Goal: Information Seeking & Learning: Learn about a topic

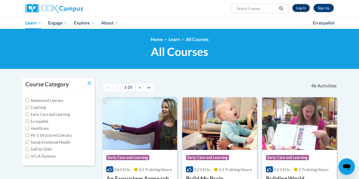
click at [303, 9] on link "Log In" at bounding box center [302, 8] width 18 height 8
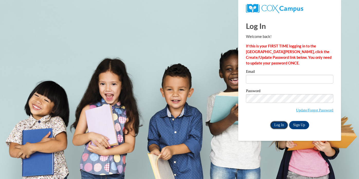
click at [275, 125] on input "Log In" at bounding box center [279, 125] width 18 height 8
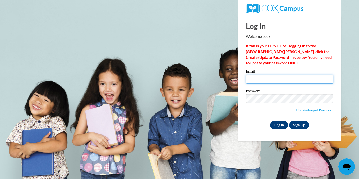
type input "shapeman@sasd.net"
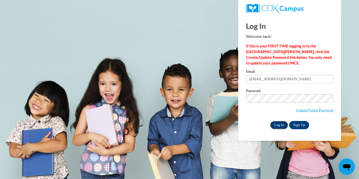
click at [275, 125] on input "Log In" at bounding box center [279, 125] width 18 height 8
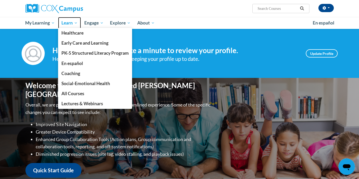
click at [73, 22] on span "Learn" at bounding box center [69, 23] width 16 height 6
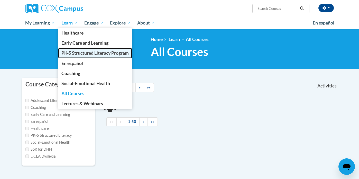
click at [71, 54] on span "PK-5 Structured Literacy Program" at bounding box center [94, 52] width 67 height 5
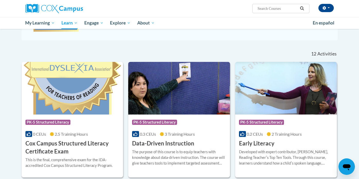
scroll to position [137, 0]
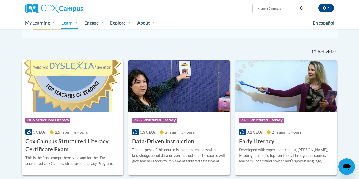
click at [47, 116] on div "Course Category: PK-5 Structured Literacy" at bounding box center [72, 121] width 94 height 12
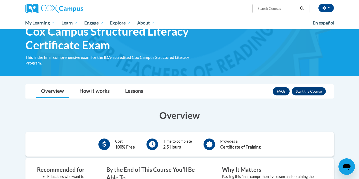
scroll to position [7, 0]
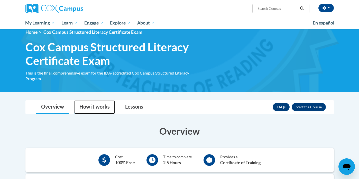
click at [94, 107] on link "How it works" at bounding box center [94, 107] width 41 height 14
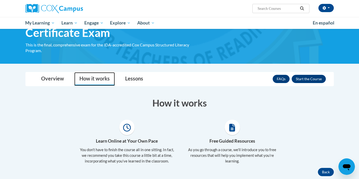
scroll to position [39, 0]
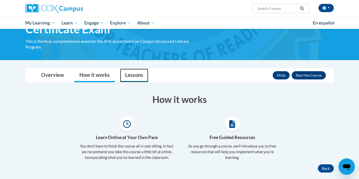
click at [135, 75] on link "Lessons" at bounding box center [134, 75] width 28 height 14
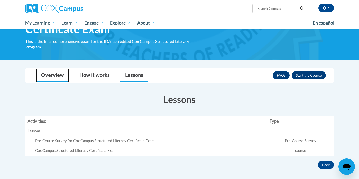
click at [50, 76] on link "Overview" at bounding box center [52, 75] width 33 height 14
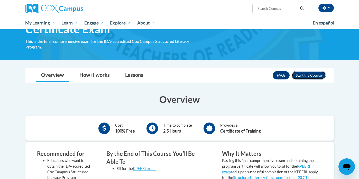
click at [310, 76] on button "Enroll" at bounding box center [309, 75] width 34 height 8
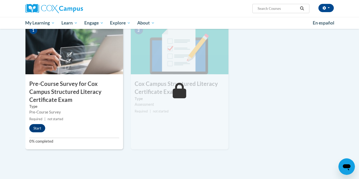
scroll to position [142, 0]
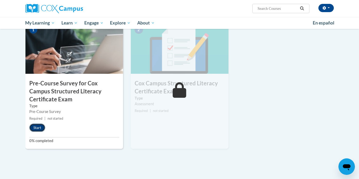
click at [34, 126] on button "Start" at bounding box center [37, 127] width 16 height 8
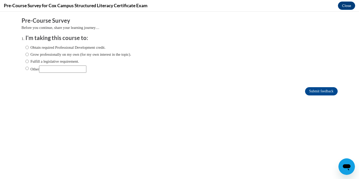
scroll to position [0, 0]
click at [28, 54] on input "Grow professionally on my own (for my own interest in the topic)." at bounding box center [26, 54] width 3 height 6
radio input "true"
click at [316, 92] on input "Submit feedback" at bounding box center [321, 91] width 32 height 8
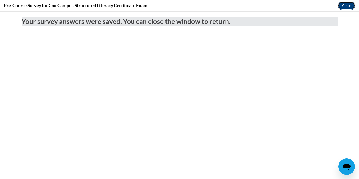
click at [346, 5] on button "Close" at bounding box center [346, 6] width 17 height 8
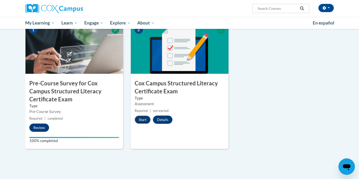
click at [144, 119] on button "Start" at bounding box center [143, 119] width 16 height 8
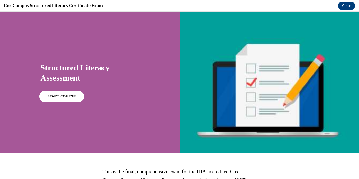
click at [66, 97] on span "START COURSE" at bounding box center [62, 96] width 29 height 4
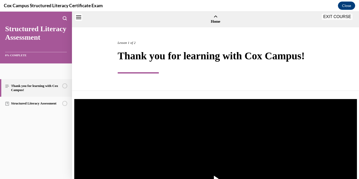
scroll to position [16, 0]
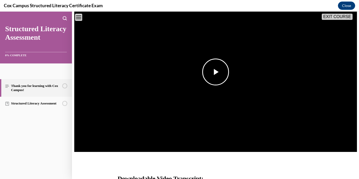
click at [216, 72] on span "Video player" at bounding box center [216, 72] width 0 height 0
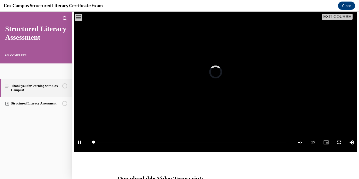
scroll to position [87, 0]
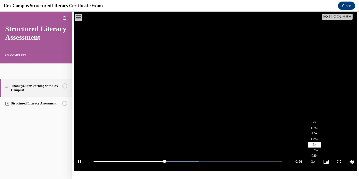
click at [315, 133] on span "1.5x" at bounding box center [315, 133] width 6 height 4
click at [312, 164] on button "Playback Rate 1.5x" at bounding box center [313, 161] width 10 height 19
click at [315, 128] on span "1.75x" at bounding box center [314, 128] width 7 height 4
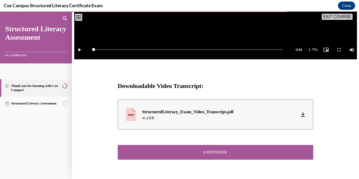
scroll to position [212, 0]
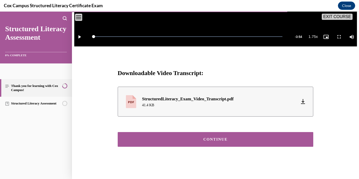
click at [267, 137] on div "CONTINUE" at bounding box center [216, 139] width 180 height 4
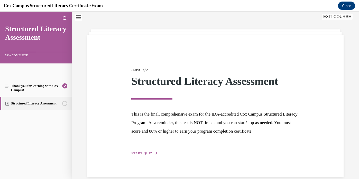
scroll to position [24, 0]
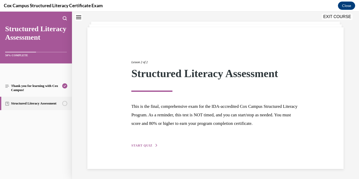
click at [145, 143] on span "START QUIZ" at bounding box center [141, 145] width 21 height 4
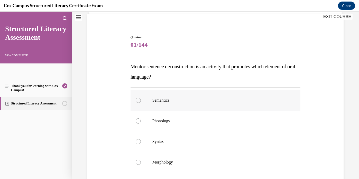
scroll to position [36, 0]
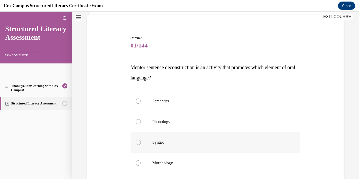
click at [138, 142] on div at bounding box center [138, 141] width 5 height 5
click at [138, 142] on input "Syntax" at bounding box center [138, 141] width 5 height 5
radio input "true"
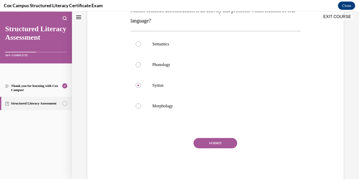
click at [206, 140] on button "SUBMIT" at bounding box center [216, 143] width 44 height 10
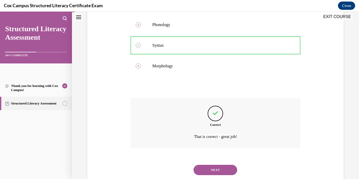
scroll to position [147, 0]
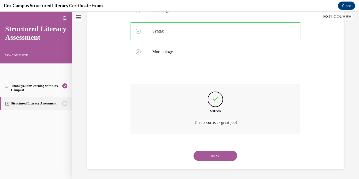
click at [208, 155] on button "NEXT" at bounding box center [216, 155] width 44 height 10
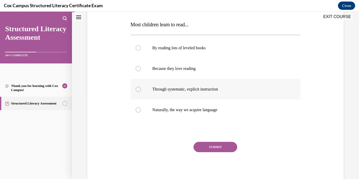
scroll to position [81, 0]
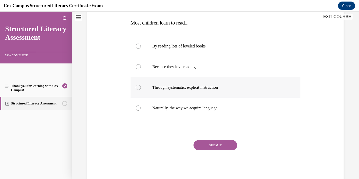
click at [189, 86] on span "Through systematic, explicit instruction" at bounding box center [186, 87] width 66 height 4
click at [141, 86] on input "Through systematic, explicit instruction" at bounding box center [138, 87] width 5 height 5
radio input "true"
click at [220, 142] on button "SUBMIT" at bounding box center [216, 145] width 44 height 10
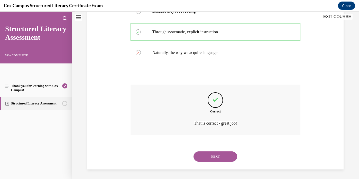
scroll to position [137, 0]
click at [220, 157] on button "NEXT" at bounding box center [216, 155] width 44 height 10
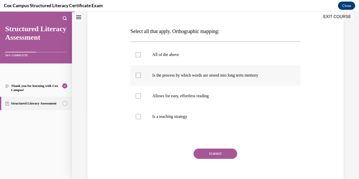
scroll to position [74, 0]
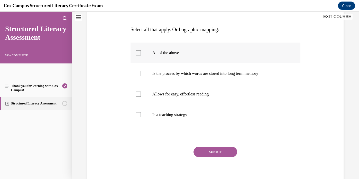
click at [139, 53] on div at bounding box center [138, 52] width 5 height 5
click at [139, 53] on input "All of the above" at bounding box center [138, 52] width 5 height 5
checkbox input "true"
click at [218, 150] on button "SUBMIT" at bounding box center [216, 151] width 44 height 10
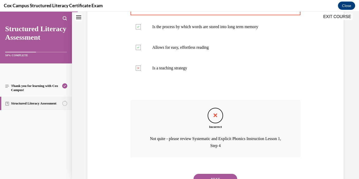
scroll to position [144, 0]
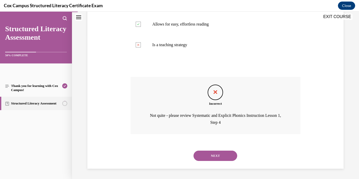
click at [220, 157] on button "NEXT" at bounding box center [216, 155] width 44 height 10
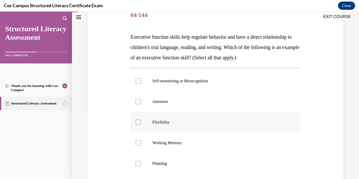
scroll to position [66, 0]
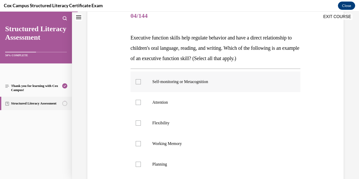
click at [140, 82] on div at bounding box center [138, 81] width 5 height 5
click at [140, 82] on input "Self-monitoring or Metacognition" at bounding box center [138, 81] width 5 height 5
checkbox input "true"
click at [139, 102] on div at bounding box center [138, 102] width 5 height 5
click at [139, 102] on input "Attention" at bounding box center [138, 102] width 5 height 5
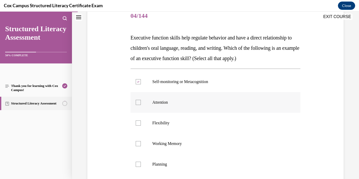
checkbox input "true"
click at [139, 122] on div at bounding box center [138, 122] width 5 height 5
click at [139, 122] on input "Flexibility" at bounding box center [138, 122] width 5 height 5
checkbox input "true"
click at [139, 145] on div at bounding box center [138, 143] width 5 height 5
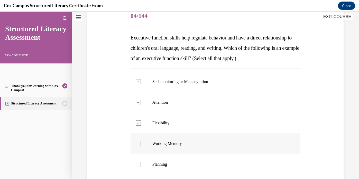
click at [139, 145] on input "Working Memory" at bounding box center [138, 143] width 5 height 5
checkbox input "true"
click at [138, 163] on div at bounding box center [138, 163] width 5 height 5
click at [138, 163] on input "Planning" at bounding box center [138, 163] width 5 height 5
checkbox input "true"
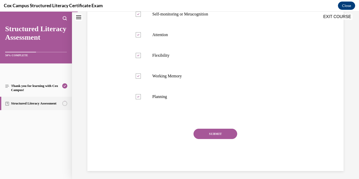
scroll to position [135, 0]
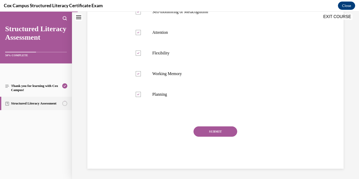
click at [219, 132] on button "SUBMIT" at bounding box center [216, 131] width 44 height 10
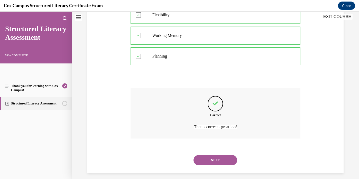
scroll to position [174, 0]
click at [214, 162] on button "NEXT" at bounding box center [216, 159] width 44 height 10
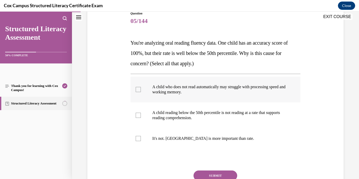
scroll to position [62, 0]
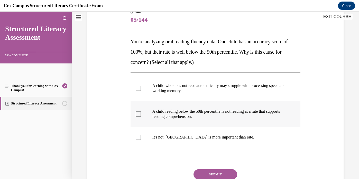
click at [139, 113] on div at bounding box center [138, 113] width 5 height 5
click at [139, 113] on input "A child reading below the 50th percentile is not reading at a rate that support…" at bounding box center [138, 113] width 5 height 5
checkbox input "true"
click at [138, 87] on div at bounding box center [138, 87] width 5 height 5
click at [138, 87] on input "A child who does not read automatically may struggle with processing speed and …" at bounding box center [138, 87] width 5 height 5
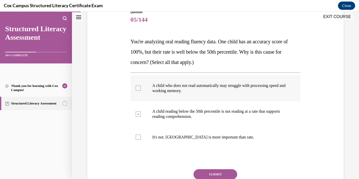
checkbox input "true"
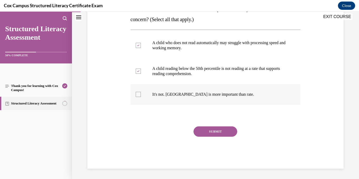
click at [219, 132] on button "SUBMIT" at bounding box center [216, 131] width 44 height 10
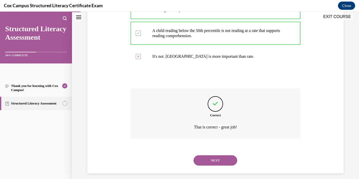
scroll to position [147, 0]
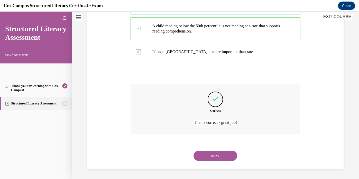
click at [208, 153] on button "NEXT" at bounding box center [216, 155] width 44 height 10
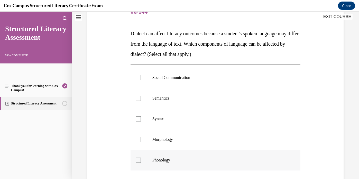
scroll to position [70, 0]
click at [139, 77] on div at bounding box center [138, 77] width 5 height 5
click at [139, 77] on input "Social Communication" at bounding box center [138, 77] width 5 height 5
checkbox input "true"
click at [138, 99] on div at bounding box center [138, 97] width 5 height 5
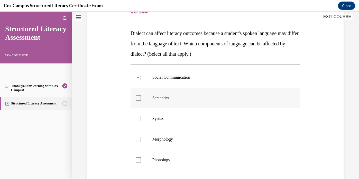
click at [138, 99] on input "Semantics" at bounding box center [138, 97] width 5 height 5
checkbox input "true"
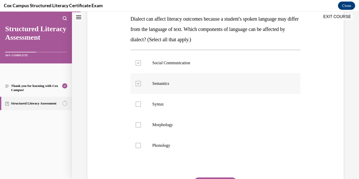
scroll to position [85, 0]
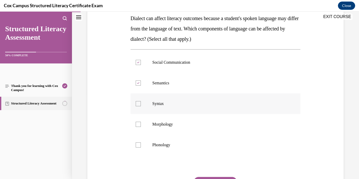
click at [138, 104] on div at bounding box center [138, 103] width 5 height 5
click at [138, 104] on input "Syntax" at bounding box center [138, 103] width 5 height 5
checkbox input "true"
click at [140, 124] on div at bounding box center [138, 123] width 5 height 5
click at [140, 124] on input "Morphology" at bounding box center [138, 123] width 5 height 5
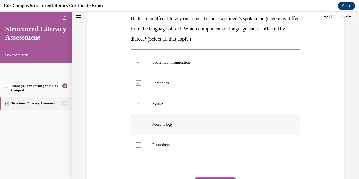
checkbox input "true"
click at [139, 145] on div at bounding box center [138, 144] width 5 height 5
click at [139, 145] on input "Phonology" at bounding box center [138, 144] width 5 height 5
checkbox input "true"
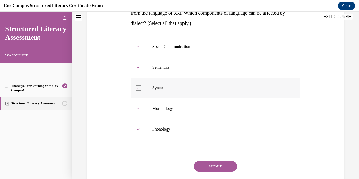
scroll to position [103, 0]
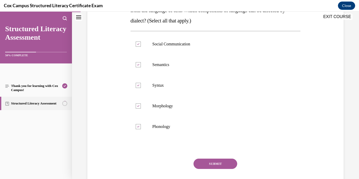
click at [212, 161] on button "SUBMIT" at bounding box center [216, 163] width 44 height 10
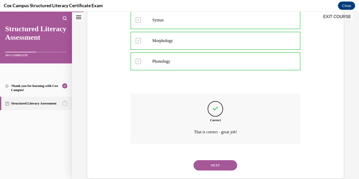
scroll to position [178, 0]
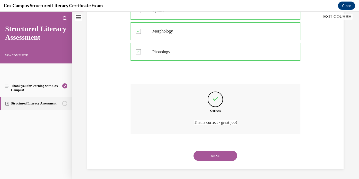
click at [217, 155] on button "NEXT" at bounding box center [216, 155] width 44 height 10
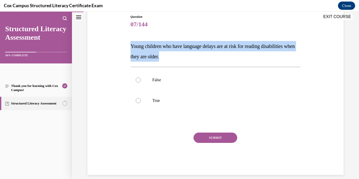
drag, startPoint x: 181, startPoint y: 57, endPoint x: 130, endPoint y: 46, distance: 51.6
click at [130, 46] on div "Question 07/144 Young children who have language delays are at risk for reading…" at bounding box center [215, 91] width 173 height 168
copy span "Young children who have language delays are at risk for reading disabilities wh…"
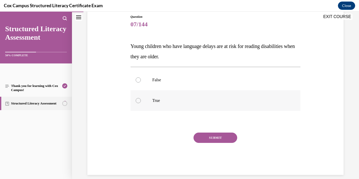
click at [138, 100] on div at bounding box center [138, 100] width 5 height 5
click at [138, 100] on input "True" at bounding box center [138, 100] width 5 height 5
radio input "true"
click at [209, 139] on button "SUBMIT" at bounding box center [216, 137] width 44 height 10
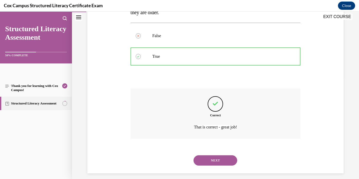
scroll to position [106, 0]
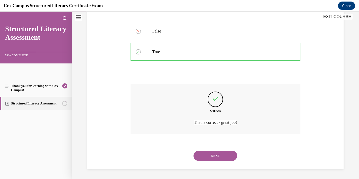
click at [210, 154] on button "NEXT" at bounding box center [216, 155] width 44 height 10
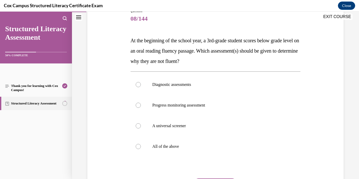
scroll to position [64, 0]
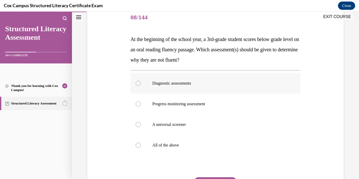
click at [141, 83] on label "Diagnostic assessments" at bounding box center [216, 83] width 170 height 21
click at [141, 83] on input "Diagnostic assessments" at bounding box center [138, 83] width 5 height 5
radio input "true"
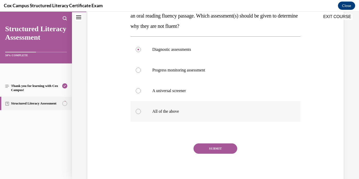
scroll to position [99, 0]
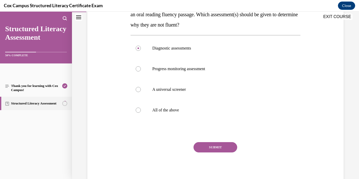
click at [219, 150] on button "SUBMIT" at bounding box center [216, 147] width 44 height 10
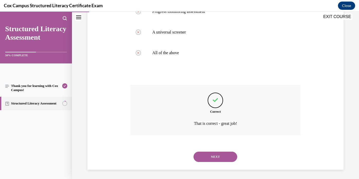
scroll to position [157, 0]
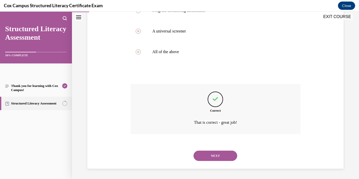
click at [219, 153] on button "NEXT" at bounding box center [216, 155] width 44 height 10
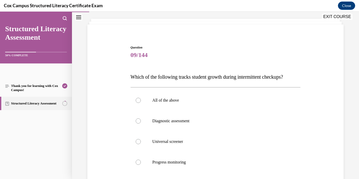
scroll to position [30, 0]
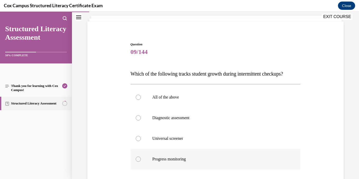
click at [140, 158] on div at bounding box center [138, 158] width 5 height 5
click at [140, 158] on input "Progress monitoring" at bounding box center [138, 158] width 5 height 5
radio input "true"
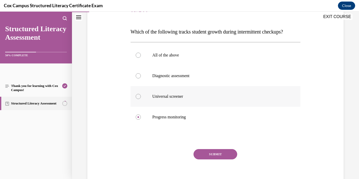
scroll to position [76, 0]
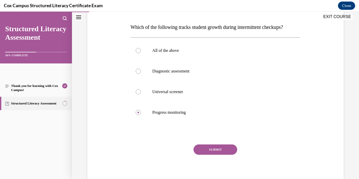
click at [217, 148] on button "SUBMIT" at bounding box center [216, 149] width 44 height 10
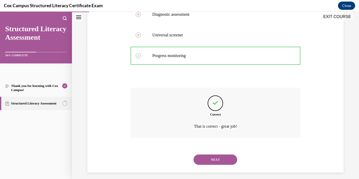
scroll to position [137, 0]
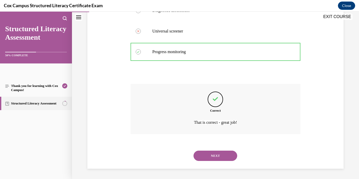
click at [216, 156] on button "NEXT" at bounding box center [216, 155] width 44 height 10
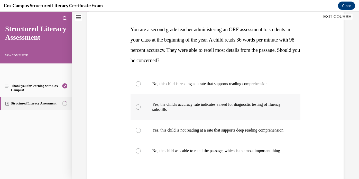
scroll to position [73, 0]
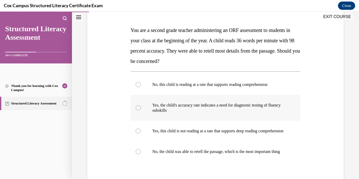
click at [140, 107] on div at bounding box center [138, 107] width 5 height 5
click at [140, 107] on input "Yes, the child's accuracy rate indicates a need for diagnostic testing of fluen…" at bounding box center [138, 107] width 5 height 5
radio input "true"
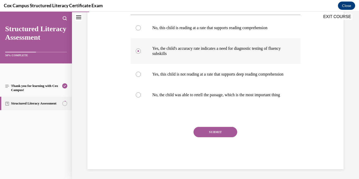
scroll to position [140, 0]
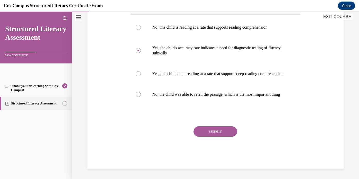
click at [218, 129] on button "SUBMIT" at bounding box center [216, 131] width 44 height 10
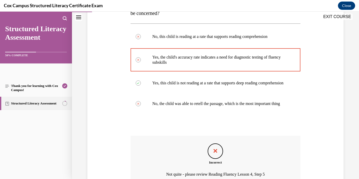
scroll to position [190, 0]
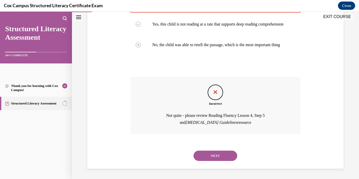
click at [221, 155] on button "NEXT" at bounding box center [216, 155] width 44 height 10
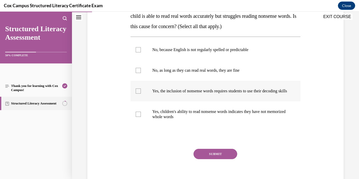
scroll to position [96, 0]
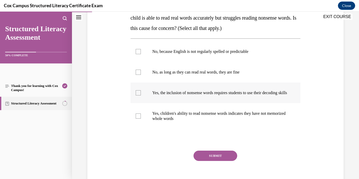
click at [137, 95] on div at bounding box center [138, 92] width 5 height 5
click at [137, 95] on input "Yes, the inclusion of nonsense words requires students to use their decoding sk…" at bounding box center [138, 92] width 5 height 5
checkbox input "true"
click at [138, 118] on div at bounding box center [138, 115] width 5 height 5
click at [138, 118] on input "Yes, children's ability to read nonsense words indicates they have not memorize…" at bounding box center [138, 115] width 5 height 5
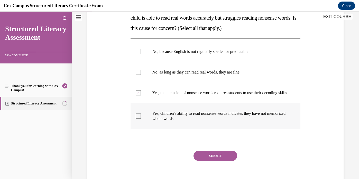
checkbox input "true"
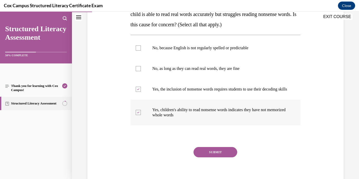
scroll to position [98, 0]
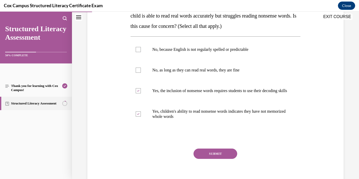
click at [212, 156] on button "SUBMIT" at bounding box center [216, 153] width 44 height 10
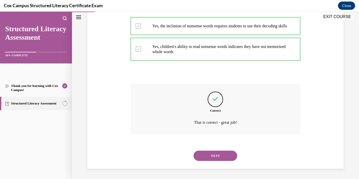
scroll to position [167, 0]
click at [217, 154] on button "NEXT" at bounding box center [216, 155] width 44 height 10
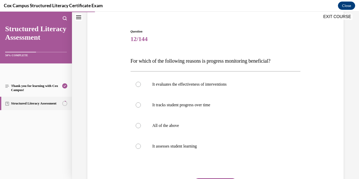
scroll to position [43, 0]
click at [137, 125] on div at bounding box center [138, 124] width 5 height 5
click at [137, 125] on input "All of the above" at bounding box center [138, 124] width 5 height 5
radio input "true"
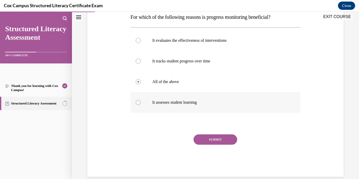
scroll to position [90, 0]
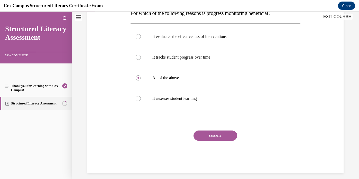
click at [220, 132] on button "SUBMIT" at bounding box center [216, 135] width 44 height 10
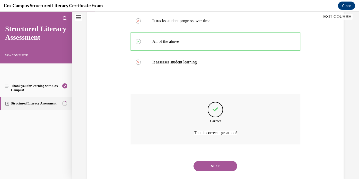
scroll to position [137, 0]
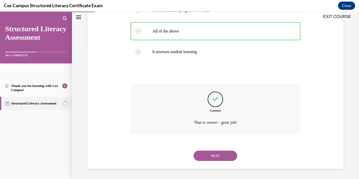
click at [215, 153] on button "NEXT" at bounding box center [216, 155] width 44 height 10
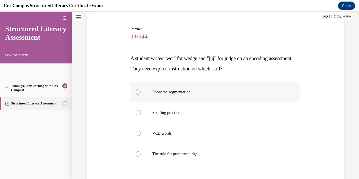
scroll to position [45, 0]
click at [140, 153] on div at bounding box center [138, 153] width 5 height 5
click at [140, 153] on input "The rule for grapheme -dge" at bounding box center [138, 153] width 5 height 5
radio input "true"
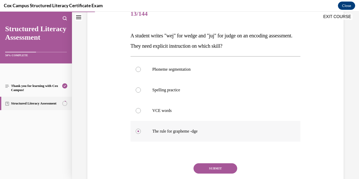
scroll to position [70, 0]
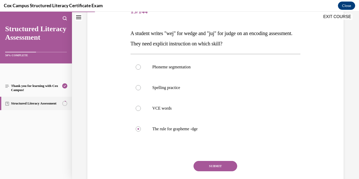
click at [222, 164] on button "SUBMIT" at bounding box center [216, 166] width 44 height 10
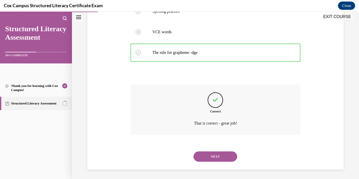
scroll to position [147, 0]
click at [221, 152] on button "NEXT" at bounding box center [216, 155] width 44 height 10
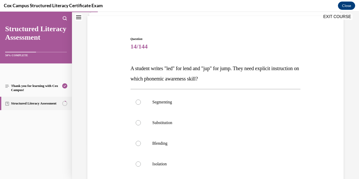
scroll to position [36, 0]
click at [221, 152] on label "Blending" at bounding box center [216, 142] width 170 height 21
click at [141, 145] on input "Blending" at bounding box center [138, 142] width 5 height 5
radio input "true"
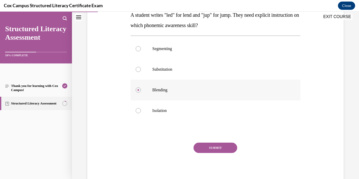
scroll to position [81, 0]
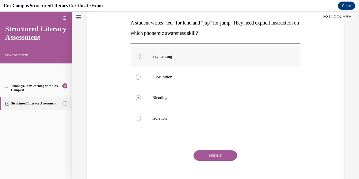
click at [136, 55] on label "Segmenting" at bounding box center [216, 56] width 170 height 21
click at [136, 55] on input "Segmenting" at bounding box center [138, 56] width 5 height 5
radio input "true"
click at [209, 155] on button "SUBMIT" at bounding box center [216, 155] width 44 height 10
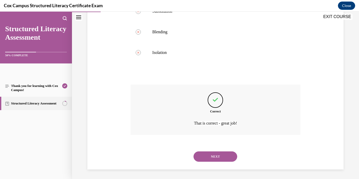
scroll to position [147, 0]
click at [211, 157] on button "NEXT" at bounding box center [216, 155] width 44 height 10
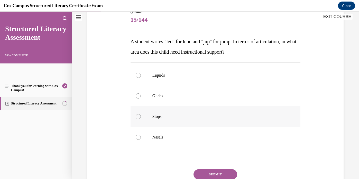
scroll to position [63, 0]
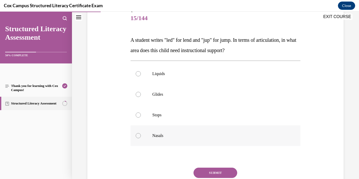
click at [139, 137] on div at bounding box center [138, 135] width 5 height 5
click at [139, 137] on input "Nasals" at bounding box center [138, 135] width 5 height 5
radio input "true"
click at [212, 171] on button "SUBMIT" at bounding box center [216, 172] width 44 height 10
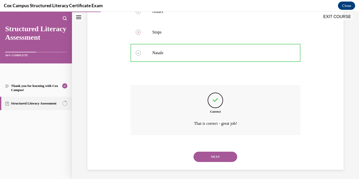
scroll to position [147, 0]
click at [218, 156] on button "NEXT" at bounding box center [216, 155] width 44 height 10
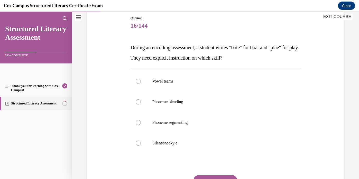
scroll to position [56, 0]
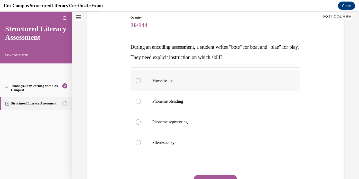
click at [171, 84] on label "Vowel teams" at bounding box center [216, 80] width 170 height 21
click at [141, 83] on input "Vowel teams" at bounding box center [138, 80] width 5 height 5
radio input "true"
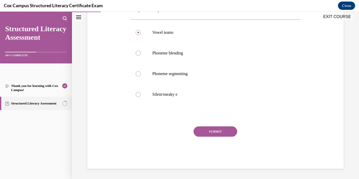
click at [216, 128] on button "SUBMIT" at bounding box center [216, 131] width 44 height 10
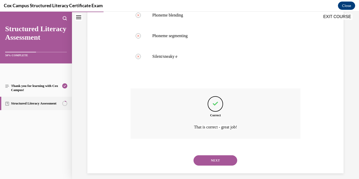
scroll to position [147, 0]
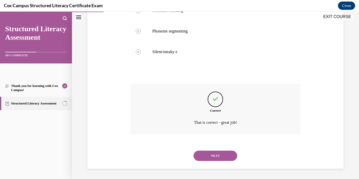
click at [212, 154] on button "NEXT" at bounding box center [216, 155] width 44 height 10
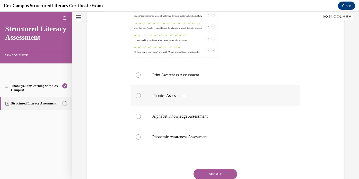
scroll to position [179, 0]
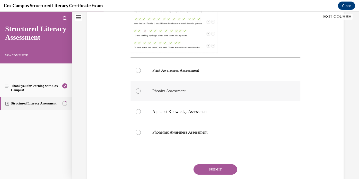
click at [138, 91] on div at bounding box center [138, 90] width 5 height 5
click at [138, 91] on input "Phonics Assessment" at bounding box center [138, 90] width 5 height 5
radio input "true"
click at [211, 170] on button "SUBMIT" at bounding box center [216, 169] width 44 height 10
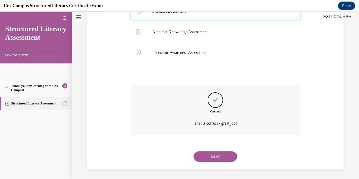
scroll to position [259, 0]
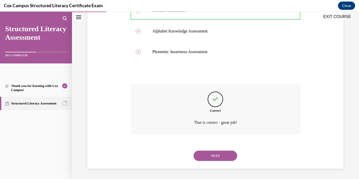
click at [213, 156] on button "NEXT" at bounding box center [216, 155] width 44 height 10
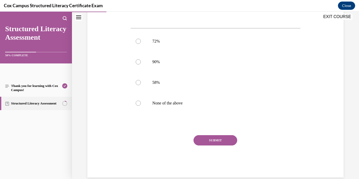
scroll to position [208, 0]
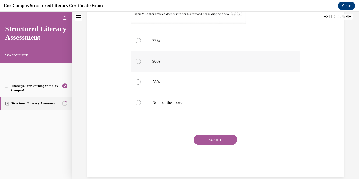
click at [138, 60] on div at bounding box center [138, 61] width 5 height 5
click at [138, 60] on input "90%" at bounding box center [138, 61] width 5 height 5
radio input "true"
click at [215, 142] on button "SUBMIT" at bounding box center [216, 139] width 44 height 10
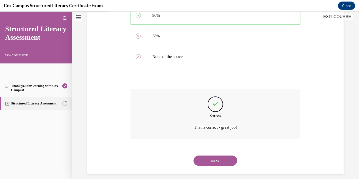
scroll to position [259, 0]
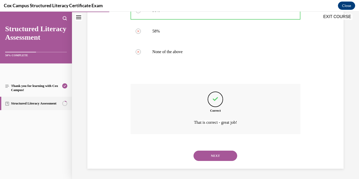
click at [213, 153] on button "NEXT" at bounding box center [216, 155] width 44 height 10
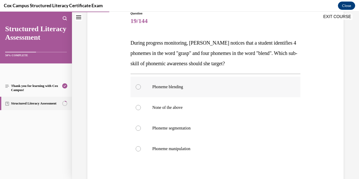
scroll to position [62, 0]
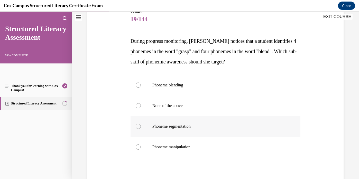
click at [138, 126] on div at bounding box center [138, 125] width 5 height 5
click at [138, 126] on input "Phoneme segmentation" at bounding box center [138, 125] width 5 height 5
radio input "true"
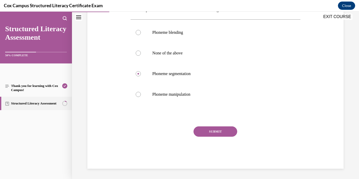
click at [219, 131] on button "SUBMIT" at bounding box center [216, 131] width 44 height 10
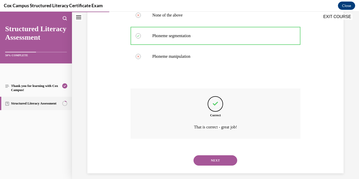
scroll to position [157, 0]
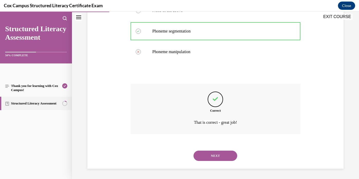
click at [220, 152] on button "NEXT" at bounding box center [216, 155] width 44 height 10
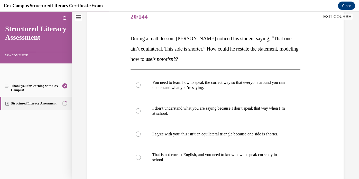
scroll to position [66, 0]
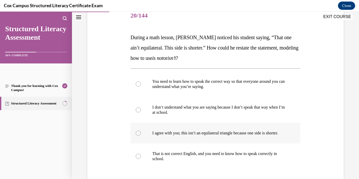
click at [139, 135] on div at bounding box center [138, 132] width 5 height 5
click at [139, 135] on input "I agree with you; this isn’t an equilateral triangle because one side is shorte…" at bounding box center [138, 132] width 5 height 5
radio input "true"
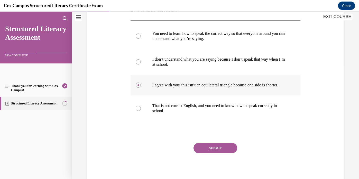
scroll to position [115, 0]
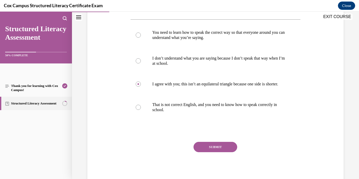
click at [218, 152] on button "SUBMIT" at bounding box center [216, 147] width 44 height 10
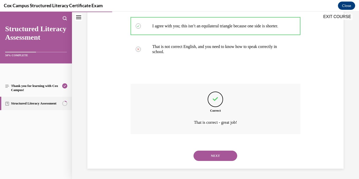
scroll to position [178, 0]
click at [216, 154] on button "NEXT" at bounding box center [216, 155] width 44 height 10
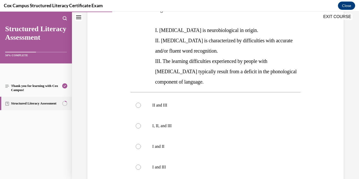
scroll to position [100, 0]
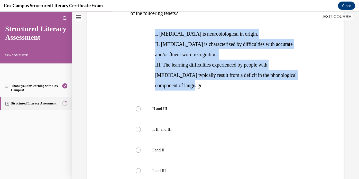
drag, startPoint x: 180, startPoint y: 86, endPoint x: 152, endPoint y: 33, distance: 60.8
click at [152, 33] on div "The current IDA definition of dyslexia includes which of the following tenets? …" at bounding box center [216, 44] width 170 height 93
copy div "I. Dyslexia is neurobiological in origin.  II. Dyslexia is characterized by dif…"
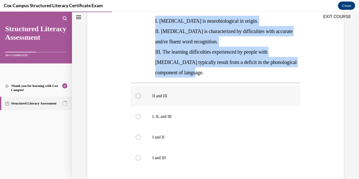
scroll to position [116, 0]
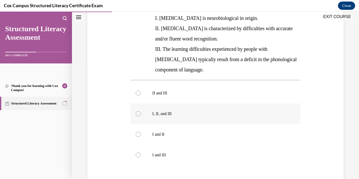
click at [138, 113] on div at bounding box center [138, 113] width 5 height 5
click at [138, 113] on input "I, II, and III" at bounding box center [138, 113] width 5 height 5
radio input "true"
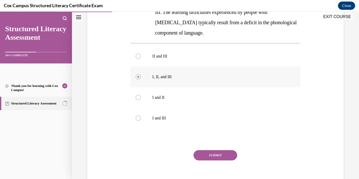
scroll to position [177, 0]
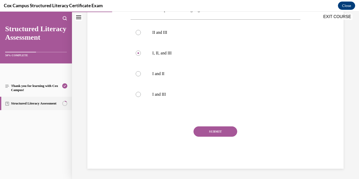
click at [210, 130] on button "SUBMIT" at bounding box center [216, 131] width 44 height 10
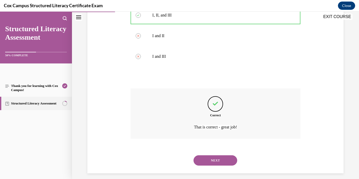
scroll to position [219, 0]
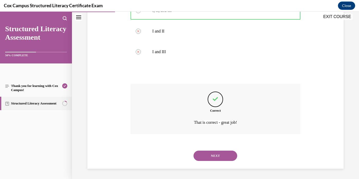
click at [208, 156] on button "NEXT" at bounding box center [216, 155] width 44 height 10
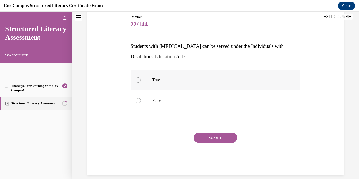
click at [234, 81] on p "True" at bounding box center [220, 79] width 135 height 5
click at [141, 81] on input "True" at bounding box center [138, 79] width 5 height 5
radio input "true"
click at [214, 138] on button "SUBMIT" at bounding box center [216, 137] width 44 height 10
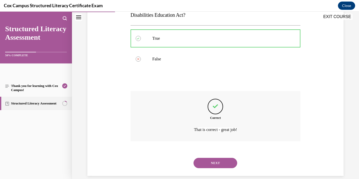
scroll to position [106, 0]
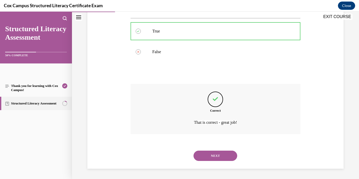
click at [204, 155] on button "NEXT" at bounding box center [216, 155] width 44 height 10
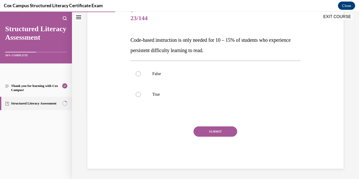
scroll to position [57, 0]
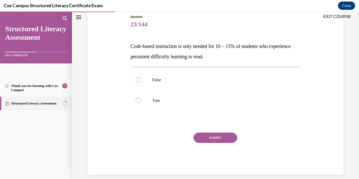
drag, startPoint x: 239, startPoint y: 56, endPoint x: 129, endPoint y: 46, distance: 110.3
click at [129, 46] on div "Question 23/144 Code-based instruction is only needed for 10 – 15% of students …" at bounding box center [215, 86] width 259 height 175
copy span "Code-based instruction is only needed for 10 – 15% of students who experience p…"
click at [175, 86] on label "False" at bounding box center [216, 79] width 170 height 21
click at [141, 82] on input "False" at bounding box center [138, 79] width 5 height 5
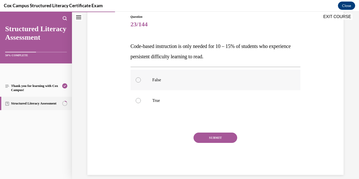
radio input "true"
click at [213, 136] on button "SUBMIT" at bounding box center [216, 137] width 44 height 10
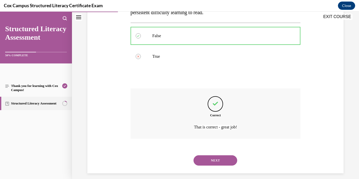
scroll to position [106, 0]
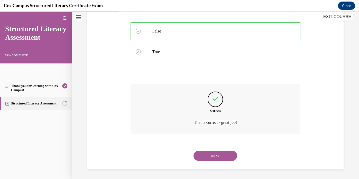
click at [212, 155] on button "NEXT" at bounding box center [216, 155] width 44 height 10
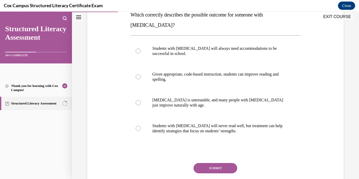
scroll to position [89, 0]
click at [138, 74] on div at bounding box center [138, 76] width 5 height 5
click at [138, 74] on input "Given appropriate, code-based instruction, students can improve reading and spe…" at bounding box center [138, 76] width 5 height 5
radio input "true"
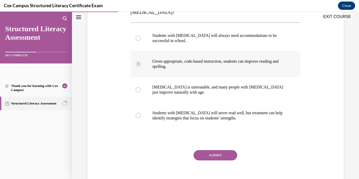
scroll to position [102, 0]
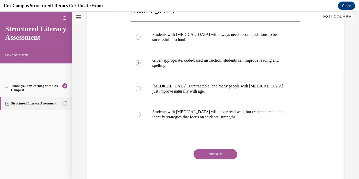
click at [215, 149] on button "SUBMIT" at bounding box center [216, 154] width 44 height 10
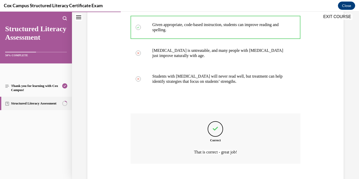
scroll to position [157, 0]
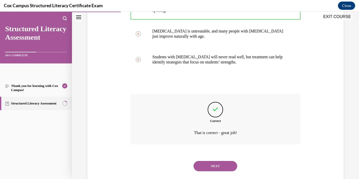
click at [220, 161] on button "NEXT" at bounding box center [216, 166] width 44 height 10
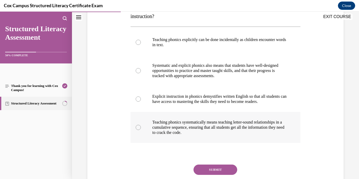
scroll to position [77, 0]
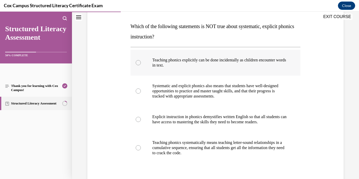
click at [136, 60] on label "Teaching phonics explicitly can be done incidentally as children encounter word…" at bounding box center [216, 63] width 170 height 26
click at [136, 60] on input "Teaching phonics explicitly can be done incidentally as children encounter word…" at bounding box center [138, 62] width 5 height 5
radio input "true"
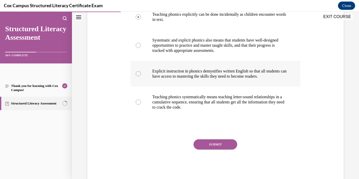
scroll to position [119, 0]
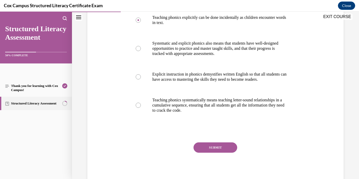
click at [220, 152] on button "SUBMIT" at bounding box center [216, 147] width 44 height 10
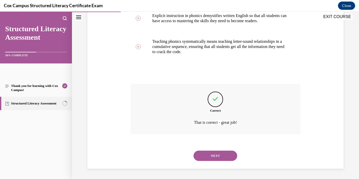
scroll to position [183, 0]
click at [222, 157] on button "NEXT" at bounding box center [216, 155] width 44 height 10
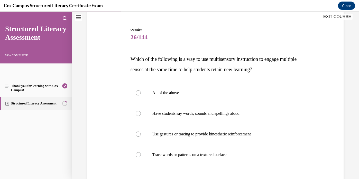
scroll to position [48, 0]
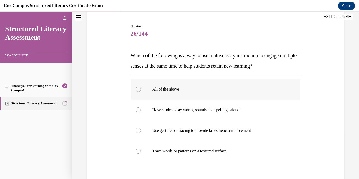
click at [140, 87] on label "All of the above" at bounding box center [216, 89] width 170 height 21
click at [140, 87] on input "All of the above" at bounding box center [138, 88] width 5 height 5
radio input "true"
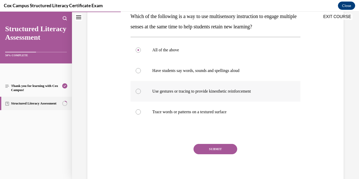
scroll to position [87, 0]
click at [221, 148] on button "SUBMIT" at bounding box center [216, 148] width 44 height 10
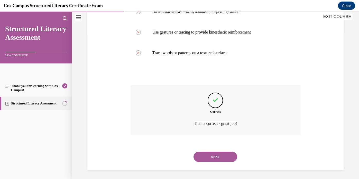
scroll to position [147, 0]
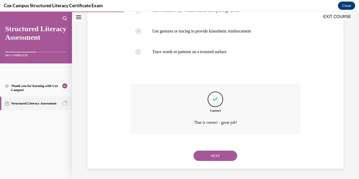
click at [212, 155] on button "NEXT" at bounding box center [216, 155] width 44 height 10
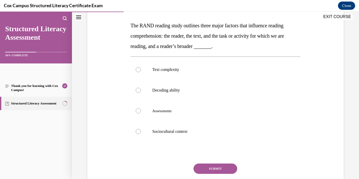
scroll to position [76, 0]
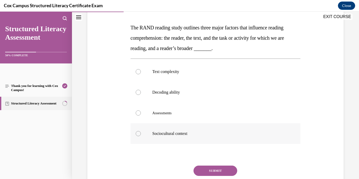
click at [139, 134] on div at bounding box center [138, 133] width 5 height 5
click at [139, 134] on input "Sociocultural context" at bounding box center [138, 133] width 5 height 5
radio input "true"
click at [209, 168] on button "SUBMIT" at bounding box center [216, 170] width 44 height 10
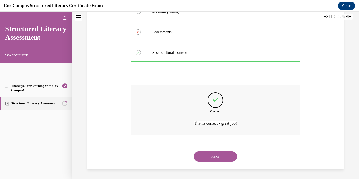
scroll to position [157, 0]
click at [212, 157] on button "NEXT" at bounding box center [216, 155] width 44 height 10
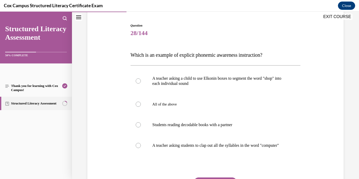
scroll to position [49, 0]
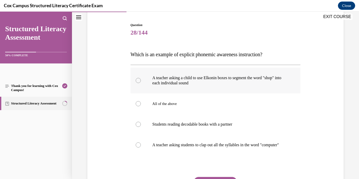
click at [136, 80] on div at bounding box center [138, 80] width 5 height 5
click at [136, 80] on input "A teacher asking a child to use Elkonin boxes to segment the word "shop" into e…" at bounding box center [138, 80] width 5 height 5
radio input "true"
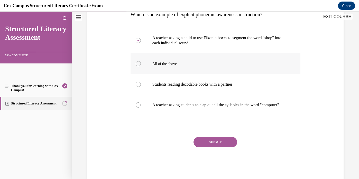
scroll to position [94, 0]
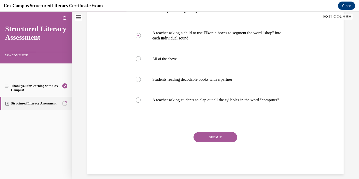
click at [214, 140] on button "SUBMIT" at bounding box center [216, 137] width 44 height 10
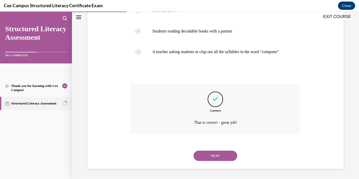
scroll to position [147, 0]
click at [216, 153] on button "NEXT" at bounding box center [216, 155] width 44 height 10
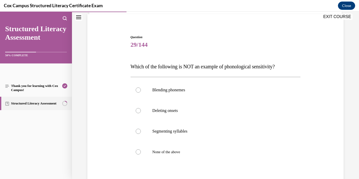
scroll to position [40, 0]
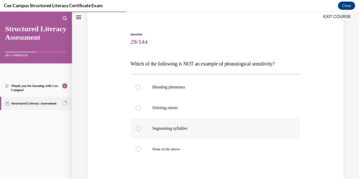
click at [139, 129] on div at bounding box center [138, 128] width 5 height 5
click at [139, 129] on input "Segmenting syllables" at bounding box center [138, 128] width 5 height 5
radio input "true"
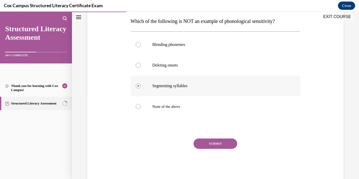
scroll to position [94, 0]
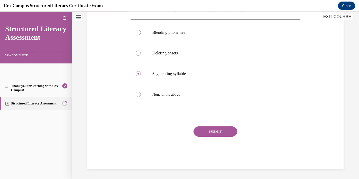
click at [216, 130] on button "SUBMIT" at bounding box center [216, 131] width 44 height 10
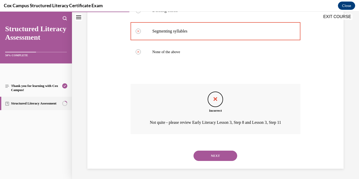
scroll to position [144, 0]
click at [215, 154] on button "NEXT" at bounding box center [216, 155] width 44 height 10
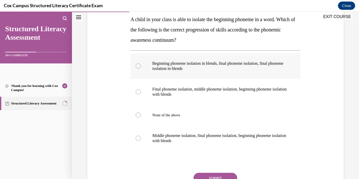
scroll to position [82, 0]
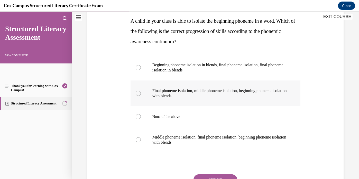
click at [139, 93] on div at bounding box center [138, 93] width 5 height 5
click at [139, 93] on input "Final phoneme isolation, middle phoneme isolation, beginning phoneme isolation …" at bounding box center [138, 93] width 5 height 5
radio input "true"
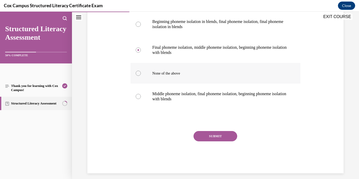
scroll to position [130, 0]
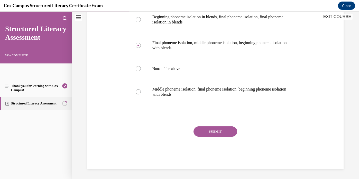
click at [219, 131] on button "SUBMIT" at bounding box center [216, 131] width 44 height 10
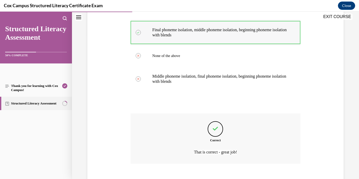
scroll to position [161, 0]
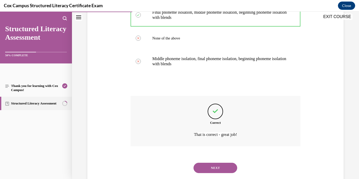
click at [217, 166] on button "NEXT" at bounding box center [216, 167] width 44 height 10
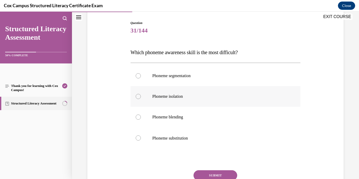
scroll to position [52, 0]
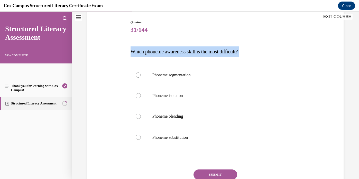
drag, startPoint x: 251, startPoint y: 51, endPoint x: 123, endPoint y: 54, distance: 127.7
click at [123, 54] on div "Question 31/144 Which phoneme awareness skill is the most difficult?   Phoneme …" at bounding box center [215, 107] width 259 height 207
copy p "Which phoneme awareness skill is the most difficult?"
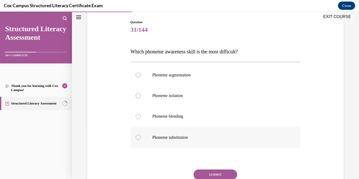
click at [139, 137] on div at bounding box center [138, 136] width 5 height 5
click at [139, 137] on input "Phoneme substitution" at bounding box center [138, 136] width 5 height 5
radio input "true"
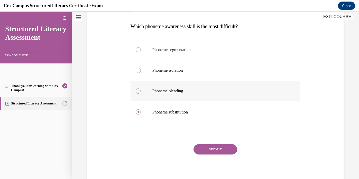
scroll to position [78, 0]
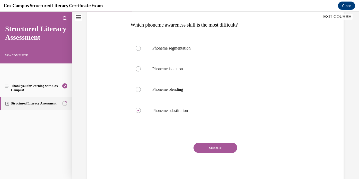
click at [219, 147] on button "SUBMIT" at bounding box center [216, 147] width 44 height 10
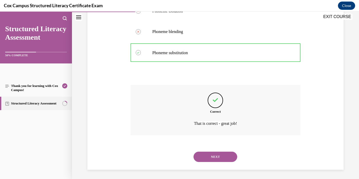
scroll to position [137, 0]
click at [216, 155] on button "NEXT" at bounding box center [216, 156] width 44 height 10
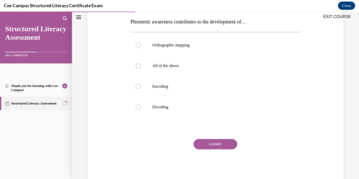
scroll to position [74, 0]
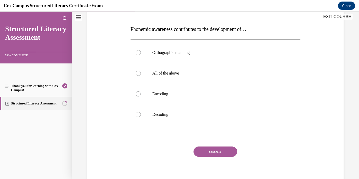
drag, startPoint x: 260, startPoint y: 30, endPoint x: 133, endPoint y: 33, distance: 127.7
click at [132, 33] on p "Phonemic awareness contributes to the development of…" at bounding box center [216, 29] width 170 height 10
copy span "Phonemic awareness contributes to the development of…"
click at [138, 73] on div at bounding box center [138, 72] width 5 height 5
click at [138, 73] on input "All of the above" at bounding box center [138, 72] width 5 height 5
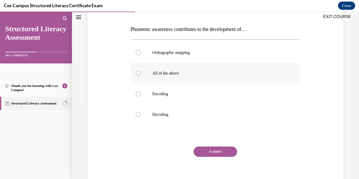
radio input "true"
click at [209, 152] on button "SUBMIT" at bounding box center [216, 151] width 44 height 10
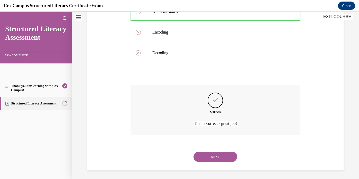
scroll to position [137, 0]
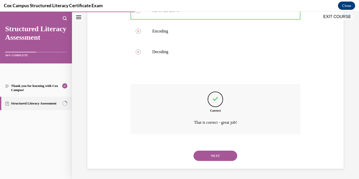
click at [213, 157] on button "NEXT" at bounding box center [216, 155] width 44 height 10
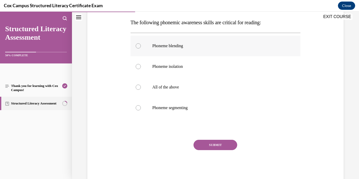
scroll to position [76, 0]
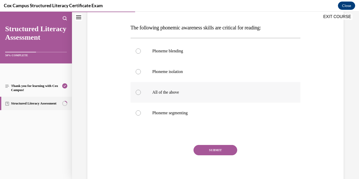
click at [139, 92] on div at bounding box center [138, 92] width 5 height 5
click at [139, 92] on input "All of the above" at bounding box center [138, 92] width 5 height 5
radio input "true"
click at [211, 148] on button "SUBMIT" at bounding box center [216, 150] width 44 height 10
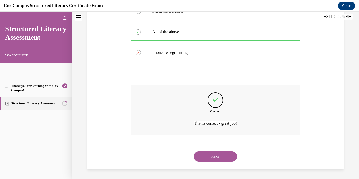
scroll to position [137, 0]
click at [220, 156] on button "NEXT" at bounding box center [216, 155] width 44 height 10
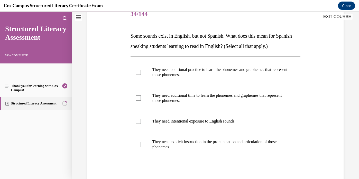
scroll to position [69, 0]
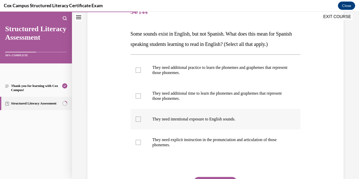
click at [140, 119] on div at bounding box center [138, 118] width 5 height 5
click at [140, 119] on input "They need intentional exposure to English sounds." at bounding box center [138, 118] width 5 height 5
checkbox input "true"
click at [139, 96] on div at bounding box center [138, 95] width 5 height 5
click at [139, 96] on input "They need additional time to learn the phonemes and graphemes that represent th…" at bounding box center [138, 95] width 5 height 5
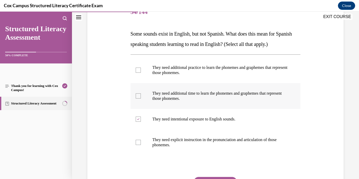
checkbox input "true"
click at [139, 70] on div at bounding box center [138, 69] width 5 height 5
click at [139, 70] on input "They need additional practice to learn the phonemes and graphemes that represen…" at bounding box center [138, 69] width 5 height 5
checkbox input "true"
click at [138, 143] on div at bounding box center [138, 141] width 5 height 5
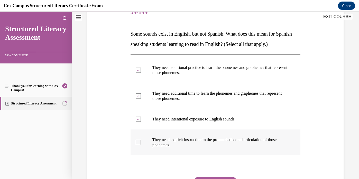
click at [138, 143] on input "They need explicit instruction in the pronunciation and articulation of those p…" at bounding box center [138, 141] width 5 height 5
checkbox input "true"
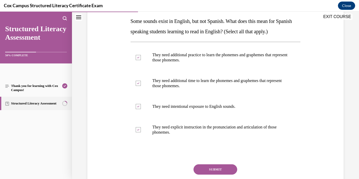
scroll to position [88, 0]
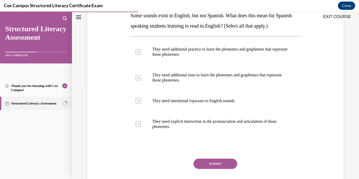
click at [216, 162] on button "SUBMIT" at bounding box center [216, 163] width 44 height 10
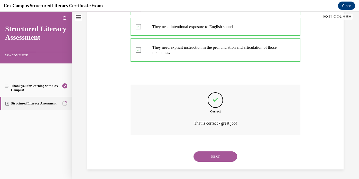
scroll to position [162, 0]
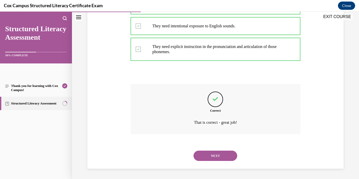
click at [216, 154] on button "NEXT" at bounding box center [216, 155] width 44 height 10
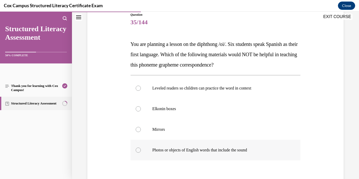
scroll to position [55, 0]
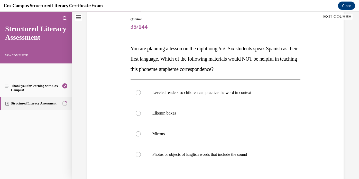
drag, startPoint x: 270, startPoint y: 69, endPoint x: 129, endPoint y: 50, distance: 141.8
click at [129, 50] on div "Question 35/144 You are planning a lesson on the diphthong /oi/. Six students s…" at bounding box center [215, 118] width 173 height 219
copy span "You are planning a lesson on the diphthong /oi/. Six students speak Spanish as …"
click at [138, 93] on div at bounding box center [138, 92] width 5 height 5
click at [138, 93] on input "Leveled readers so children can practice the word in context" at bounding box center [138, 92] width 5 height 5
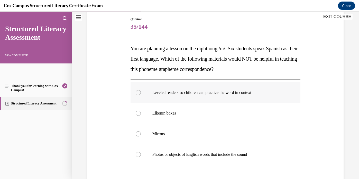
radio input "true"
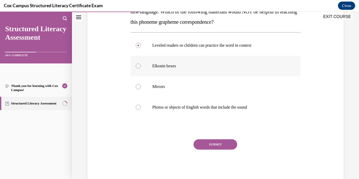
scroll to position [115, 0]
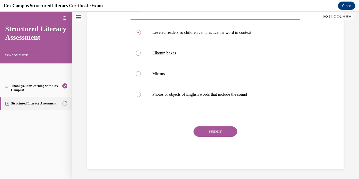
click at [210, 129] on button "SUBMIT" at bounding box center [216, 131] width 44 height 10
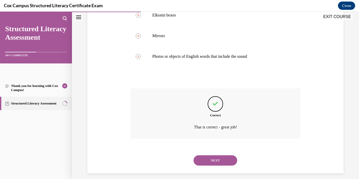
scroll to position [157, 0]
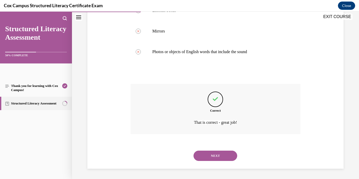
click at [214, 156] on button "NEXT" at bounding box center [216, 155] width 44 height 10
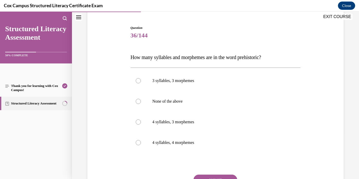
scroll to position [47, 0]
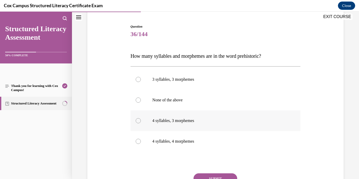
click at [140, 121] on div at bounding box center [138, 120] width 5 height 5
click at [140, 121] on input "4 syllables, 3 morphemes" at bounding box center [138, 120] width 5 height 5
radio input "true"
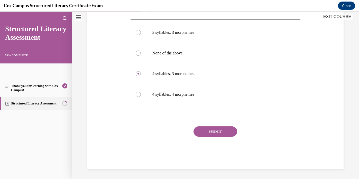
click at [222, 132] on button "SUBMIT" at bounding box center [216, 131] width 44 height 10
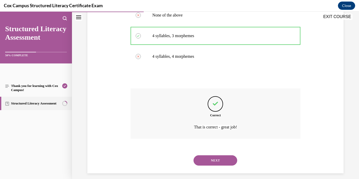
scroll to position [137, 0]
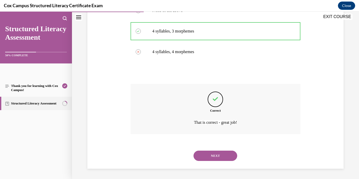
click at [208, 159] on button "NEXT" at bounding box center [216, 155] width 44 height 10
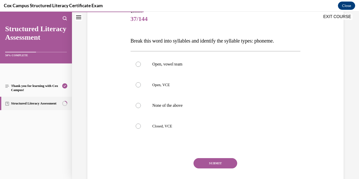
scroll to position [63, 0]
click at [140, 85] on div at bounding box center [138, 84] width 5 height 5
click at [140, 85] on input "Open, VCE" at bounding box center [138, 84] width 5 height 5
radio input "true"
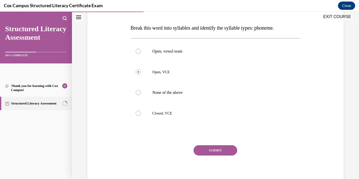
click at [214, 150] on button "SUBMIT" at bounding box center [216, 150] width 44 height 10
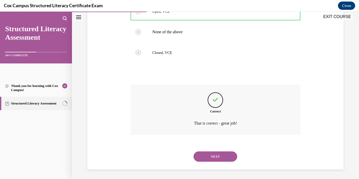
scroll to position [137, 0]
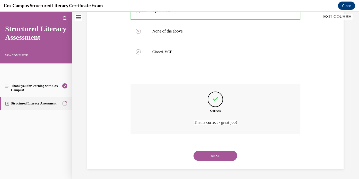
click at [214, 155] on button "NEXT" at bounding box center [216, 155] width 44 height 10
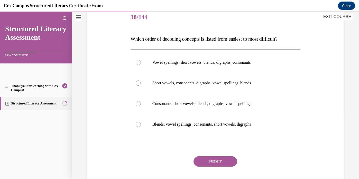
scroll to position [65, 0]
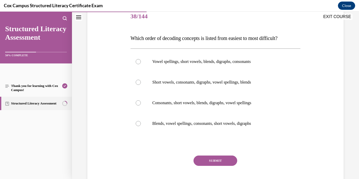
drag, startPoint x: 293, startPoint y: 37, endPoint x: 126, endPoint y: 40, distance: 166.8
click at [126, 40] on div "Question 38/144 Which order of decoding concepts is listed from easiest to most…" at bounding box center [215, 94] width 259 height 206
copy span "Which order of decoding concepts is listed from easiest to most difficult?"
click at [139, 102] on div at bounding box center [138, 102] width 5 height 5
click at [139, 102] on input "Consonants, short vowels, blends, digraphs, vowel spellings" at bounding box center [138, 102] width 5 height 5
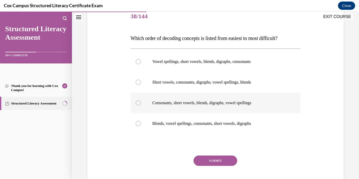
radio input "true"
click at [220, 158] on button "SUBMIT" at bounding box center [216, 160] width 44 height 10
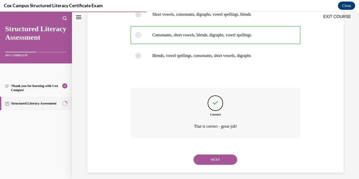
scroll to position [137, 0]
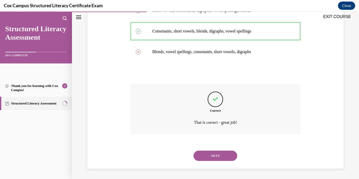
click at [220, 155] on button "NEXT" at bounding box center [216, 155] width 44 height 10
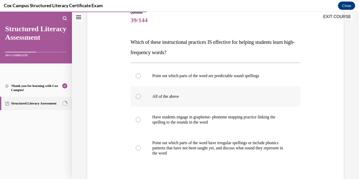
scroll to position [63, 0]
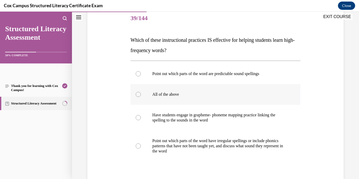
click at [140, 95] on div at bounding box center [138, 94] width 5 height 5
click at [140, 95] on input "All of the above" at bounding box center [138, 94] width 5 height 5
radio input "true"
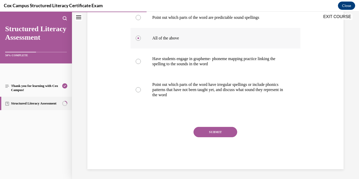
scroll to position [120, 0]
click at [214, 130] on button "SUBMIT" at bounding box center [216, 131] width 44 height 10
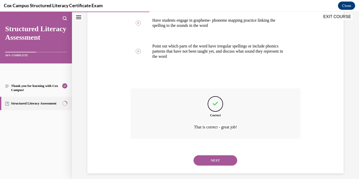
scroll to position [162, 0]
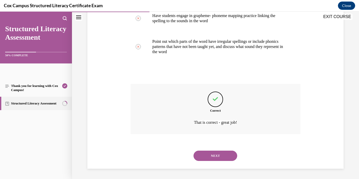
click at [210, 155] on button "NEXT" at bounding box center [216, 155] width 44 height 10
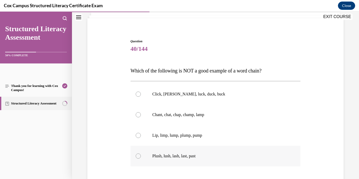
scroll to position [40, 0]
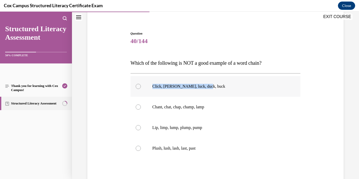
drag, startPoint x: 210, startPoint y: 86, endPoint x: 152, endPoint y: 86, distance: 58.1
click at [152, 86] on label "Click, cluck, luck, duck, buck" at bounding box center [216, 86] width 170 height 21
copy p "Click, cluck, luck, duck, buck"
click at [203, 110] on label "Chant, chat, chap, champ, lamp" at bounding box center [216, 106] width 170 height 21
click at [141, 109] on input "Chant, chat, chap, champ, lamp" at bounding box center [138, 106] width 5 height 5
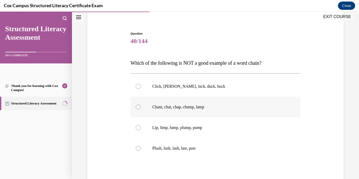
radio input "true"
click at [210, 105] on p "Chant, chat, chap, champ, lamp" at bounding box center [220, 106] width 135 height 5
click at [141, 105] on input "Chant, chat, chap, champ, lamp" at bounding box center [138, 106] width 5 height 5
click at [210, 105] on p "Chant, chat, chap, champ, lamp" at bounding box center [220, 106] width 135 height 5
click at [141, 105] on input "Chant, chat, chap, champ, lamp" at bounding box center [138, 106] width 5 height 5
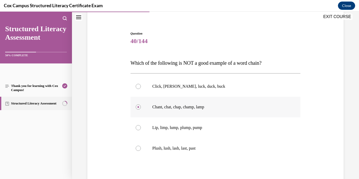
click at [210, 105] on p "Chant, chat, chap, champ, lamp" at bounding box center [220, 106] width 135 height 5
click at [141, 105] on input "Chant, chat, chap, champ, lamp" at bounding box center [138, 106] width 5 height 5
click at [208, 106] on p "Chant, chat, chap, champ, lamp" at bounding box center [220, 106] width 135 height 5
click at [141, 106] on input "Chant, chat, chap, champ, lamp" at bounding box center [138, 106] width 5 height 5
click at [205, 119] on label "Lip, limp, lump, plump, pump" at bounding box center [216, 127] width 170 height 21
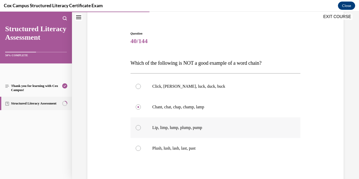
click at [141, 125] on input "Lip, limp, lump, plump, pump" at bounding box center [138, 127] width 5 height 5
radio input "true"
click at [210, 109] on p "Chant, chat, chap, champ, lamp" at bounding box center [220, 106] width 135 height 5
click at [141, 109] on input "Chant, chat, chap, champ, lamp" at bounding box center [138, 106] width 5 height 5
radio input "true"
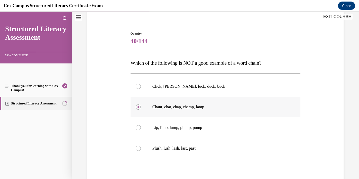
click at [210, 109] on p "Chant, chat, chap, champ, lamp" at bounding box center [220, 106] width 135 height 5
click at [141, 109] on input "Chant, chat, chap, champ, lamp" at bounding box center [138, 106] width 5 height 5
click at [209, 105] on p "Chant, chat, chap, champ, lamp" at bounding box center [220, 106] width 135 height 5
click at [141, 105] on input "Chant, chat, chap, champ, lamp" at bounding box center [138, 106] width 5 height 5
click at [204, 107] on p "Chant, chat, chap, champ, lamp" at bounding box center [220, 106] width 135 height 5
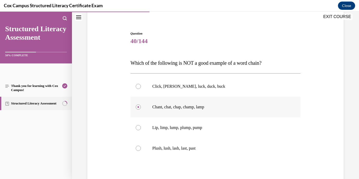
click at [141, 107] on input "Chant, chat, chap, champ, lamp" at bounding box center [138, 106] width 5 height 5
click at [201, 102] on label "Chant, chat, chap, champ, lamp" at bounding box center [216, 106] width 170 height 21
click at [141, 104] on input "Chant, chat, chap, champ, lamp" at bounding box center [138, 106] width 5 height 5
click at [207, 108] on p "Chant, chat, chap, champ, lamp" at bounding box center [220, 106] width 135 height 5
click at [141, 108] on input "Chant, chat, chap, champ, lamp" at bounding box center [138, 106] width 5 height 5
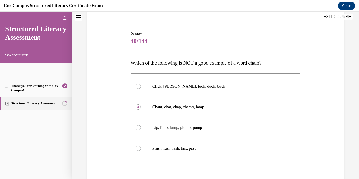
click at [234, 43] on span "40/144" at bounding box center [216, 41] width 170 height 10
drag, startPoint x: 207, startPoint y: 106, endPoint x: 191, endPoint y: 108, distance: 15.5
click at [191, 108] on p "Chant, chat, chap, champ, lamp" at bounding box center [220, 106] width 135 height 5
click at [210, 104] on p "Chant, chat, chap, champ, lamp" at bounding box center [220, 106] width 135 height 5
click at [141, 104] on input "Chant, chat, chap, champ, lamp" at bounding box center [138, 106] width 5 height 5
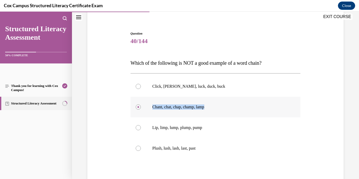
drag, startPoint x: 210, startPoint y: 105, endPoint x: 153, endPoint y: 106, distance: 57.1
click at [153, 106] on p "Chant, chat, chap, champ, lamp" at bounding box center [220, 106] width 135 height 5
copy p "Chant, chat, chap, champ, lamp"
click at [205, 127] on p "Lip, limp, lump, plump, pump" at bounding box center [220, 127] width 135 height 5
click at [141, 127] on input "Lip, limp, lump, plump, pump" at bounding box center [138, 127] width 5 height 5
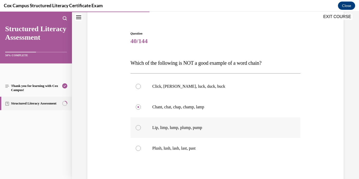
radio input "true"
drag, startPoint x: 205, startPoint y: 127, endPoint x: 153, endPoint y: 128, distance: 52.3
click at [153, 128] on p "Lip, limp, lump, plump, pump" at bounding box center [220, 127] width 135 height 5
copy p "Lip, limp, lump, plump, pump"
click at [210, 147] on p "Plush, lush, lash, last, past" at bounding box center [220, 147] width 135 height 5
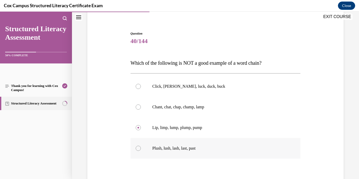
click at [141, 147] on input "Plush, lush, lash, last, past" at bounding box center [138, 147] width 5 height 5
radio input "true"
drag, startPoint x: 201, startPoint y: 146, endPoint x: 152, endPoint y: 148, distance: 48.9
click at [152, 148] on label "Plush, lush, lash, last, past" at bounding box center [216, 148] width 170 height 21
click at [214, 106] on p "Chant, chat, chap, champ, lamp" at bounding box center [220, 106] width 135 height 5
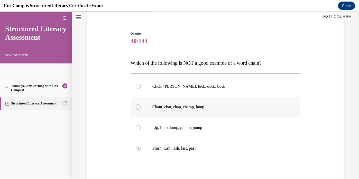
click at [141, 106] on input "Chant, chat, chap, champ, lamp" at bounding box center [138, 106] width 5 height 5
radio input "true"
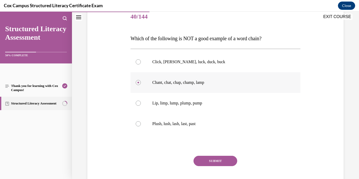
scroll to position [94, 0]
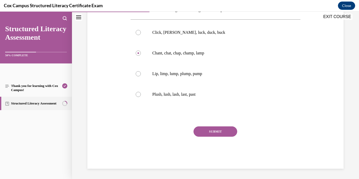
click at [220, 132] on button "SUBMIT" at bounding box center [216, 131] width 44 height 10
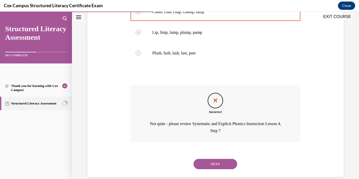
scroll to position [144, 0]
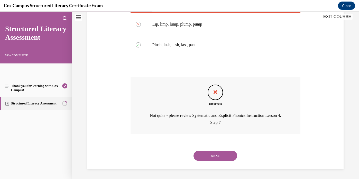
click at [213, 156] on button "NEXT" at bounding box center [216, 155] width 44 height 10
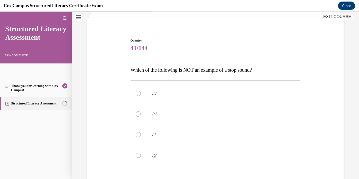
scroll to position [37, 0]
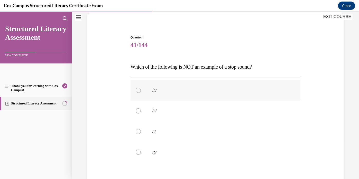
click at [138, 91] on div at bounding box center [138, 89] width 5 height 5
click at [138, 91] on input "/h/" at bounding box center [138, 89] width 5 height 5
radio input "true"
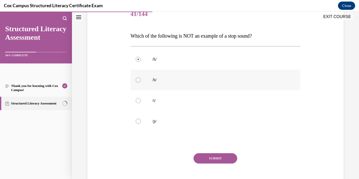
scroll to position [94, 0]
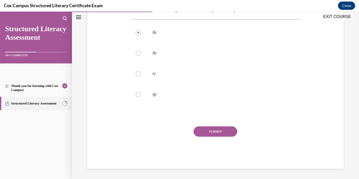
click at [214, 129] on button "SUBMIT" at bounding box center [216, 131] width 44 height 10
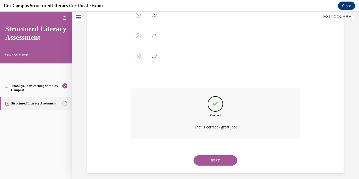
scroll to position [137, 0]
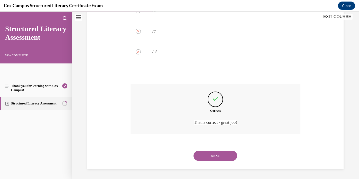
click at [214, 155] on button "NEXT" at bounding box center [216, 155] width 44 height 10
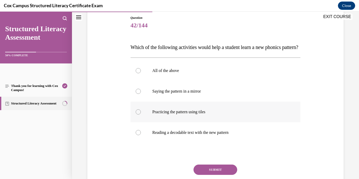
scroll to position [55, 0]
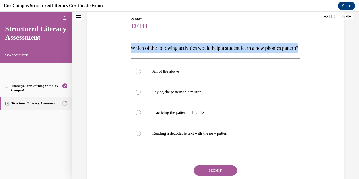
drag, startPoint x: 156, startPoint y: 59, endPoint x: 128, endPoint y: 51, distance: 28.4
click at [128, 51] on div "Question 42/144 Which of the following activities would help a student learn a …" at bounding box center [215, 104] width 259 height 206
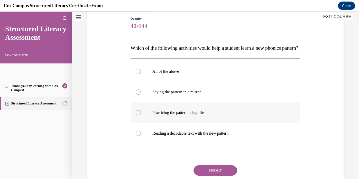
click at [140, 115] on div at bounding box center [138, 112] width 5 height 5
click at [140, 115] on input "Practicing the pattern using tiles" at bounding box center [138, 112] width 5 height 5
radio input "true"
click at [140, 74] on div at bounding box center [138, 71] width 5 height 5
click at [140, 74] on input "All of the above" at bounding box center [138, 71] width 5 height 5
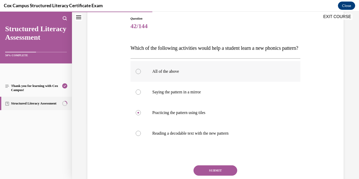
radio input "true"
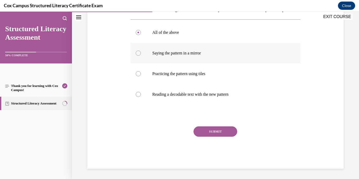
scroll to position [104, 0]
click at [218, 129] on button "SUBMIT" at bounding box center [216, 131] width 44 height 10
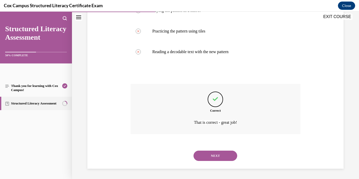
scroll to position [147, 0]
click at [213, 151] on button "NEXT" at bounding box center [216, 155] width 44 height 10
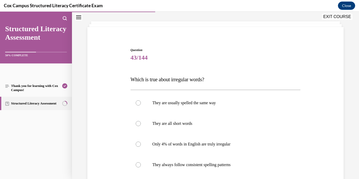
scroll to position [24, 0]
drag, startPoint x: 237, startPoint y: 143, endPoint x: 153, endPoint y: 145, distance: 83.9
click at [153, 145] on p "Only 4% of words in English are truly irregular" at bounding box center [220, 144] width 135 height 5
click at [139, 143] on div at bounding box center [138, 144] width 5 height 5
click at [139, 143] on input "Only 4% of words in English are truly irregular" at bounding box center [138, 144] width 5 height 5
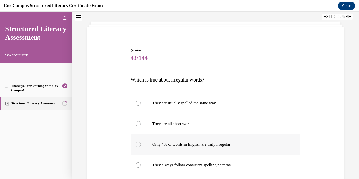
radio input "true"
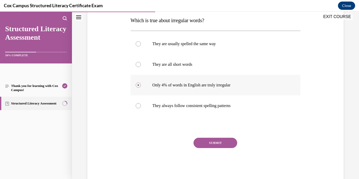
scroll to position [94, 0]
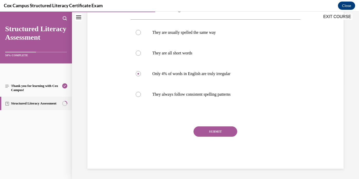
click at [222, 129] on button "SUBMIT" at bounding box center [216, 131] width 44 height 10
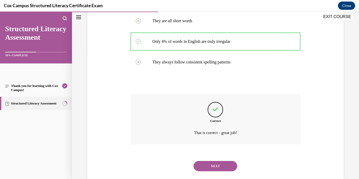
scroll to position [137, 0]
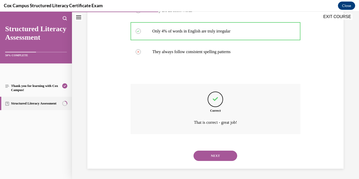
click at [218, 153] on button "NEXT" at bounding box center [216, 155] width 44 height 10
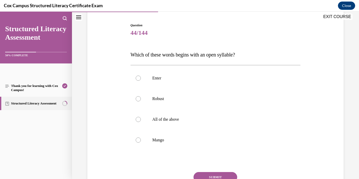
scroll to position [49, 0]
click at [139, 97] on div at bounding box center [138, 97] width 5 height 5
click at [139, 97] on input "Robust" at bounding box center [138, 97] width 5 height 5
radio input "true"
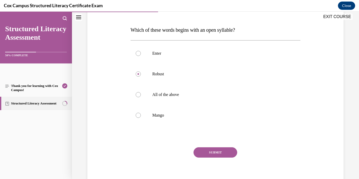
click at [212, 153] on button "SUBMIT" at bounding box center [216, 152] width 44 height 10
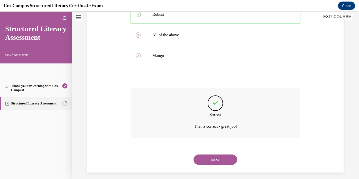
scroll to position [137, 0]
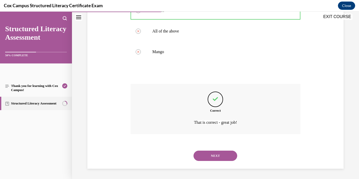
click at [213, 157] on button "NEXT" at bounding box center [216, 155] width 44 height 10
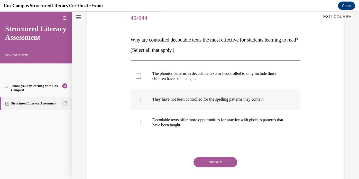
scroll to position [64, 0]
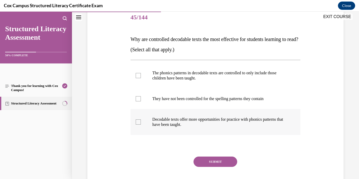
click at [138, 121] on div at bounding box center [138, 121] width 5 height 5
click at [138, 121] on input "Decodable texts offer more opportunities for practice with phonics patterns tha…" at bounding box center [138, 121] width 5 height 5
checkbox input "true"
drag, startPoint x: 218, startPoint y: 77, endPoint x: 154, endPoint y: 73, distance: 64.5
click at [154, 73] on p "The phonics patterns in decodable texts are controlled to only include those ch…" at bounding box center [220, 75] width 135 height 10
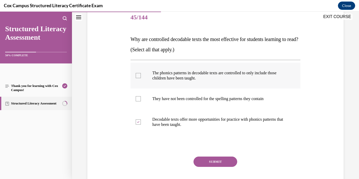
click at [217, 77] on p "The phonics patterns in decodable texts are controlled to only include those ch…" at bounding box center [220, 75] width 135 height 10
click at [141, 77] on input "The phonics patterns in decodable texts are controlled to only include those ch…" at bounding box center [138, 75] width 5 height 5
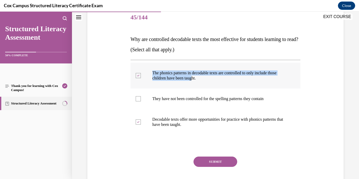
drag, startPoint x: 204, startPoint y: 77, endPoint x: 152, endPoint y: 73, distance: 52.1
click at [152, 73] on label "The phonics patterns in decodable texts are controlled to only include those ch…" at bounding box center [216, 76] width 170 height 26
click at [141, 73] on input "The phonics patterns in decodable texts are controlled to only include those ch…" at bounding box center [138, 75] width 5 height 5
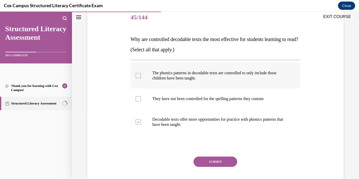
click at [140, 75] on div at bounding box center [138, 75] width 5 height 5
click at [140, 75] on input "The phonics patterns in decodable texts are controlled to only include those ch…" at bounding box center [138, 75] width 5 height 5
checkbox input "true"
click at [224, 163] on button "SUBMIT" at bounding box center [216, 161] width 44 height 10
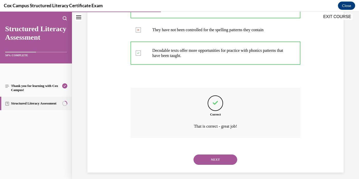
scroll to position [137, 0]
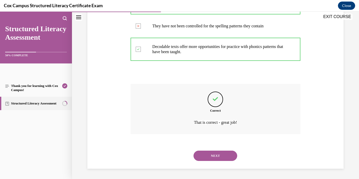
click at [222, 155] on button "NEXT" at bounding box center [216, 155] width 44 height 10
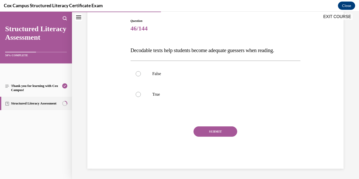
drag, startPoint x: 296, startPoint y: 50, endPoint x: 113, endPoint y: 50, distance: 182.9
click at [113, 50] on div "Question 46/144 Decodable texts help students become adequate guessers when rea…" at bounding box center [215, 85] width 259 height 165
click at [138, 75] on div at bounding box center [138, 73] width 5 height 5
click at [138, 75] on input "False" at bounding box center [138, 73] width 5 height 5
radio input "true"
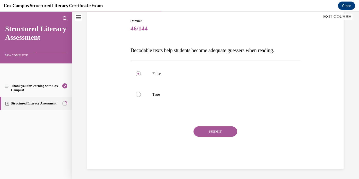
click at [214, 130] on button "SUBMIT" at bounding box center [216, 131] width 44 height 10
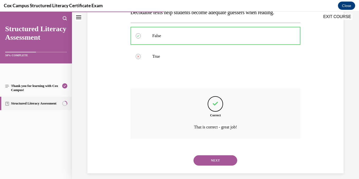
scroll to position [95, 0]
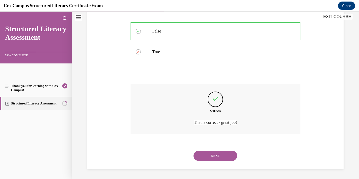
click at [205, 154] on button "NEXT" at bounding box center [216, 155] width 44 height 10
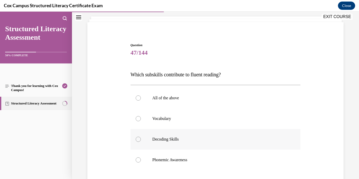
scroll to position [20, 0]
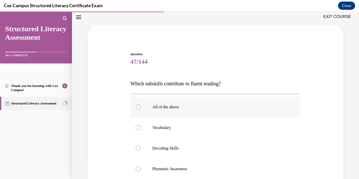
click at [141, 106] on div at bounding box center [138, 106] width 5 height 5
click at [141, 106] on input "All of the above" at bounding box center [138, 106] width 5 height 5
radio input "true"
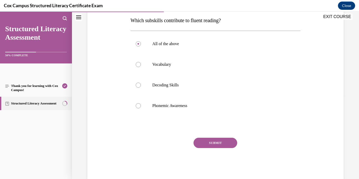
scroll to position [84, 0]
click at [208, 144] on button "SUBMIT" at bounding box center [216, 142] width 44 height 10
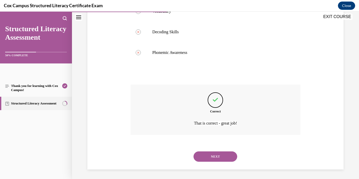
scroll to position [137, 0]
click at [208, 153] on button "NEXT" at bounding box center [216, 155] width 44 height 10
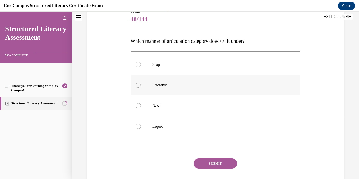
scroll to position [65, 0]
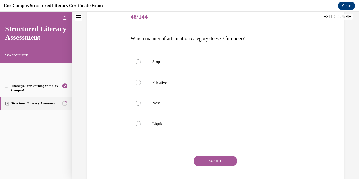
drag, startPoint x: 259, startPoint y: 37, endPoint x: 133, endPoint y: 39, distance: 125.3
click at [133, 39] on p "Which manner of articulation category does /t/ fit under?" at bounding box center [216, 38] width 170 height 10
click at [137, 63] on div at bounding box center [138, 61] width 5 height 5
click at [137, 63] on input "Stop" at bounding box center [138, 61] width 5 height 5
radio input "true"
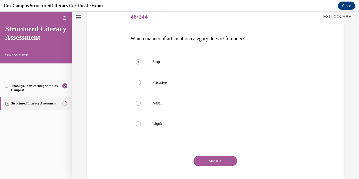
click at [213, 159] on button "SUBMIT" at bounding box center [216, 160] width 44 height 10
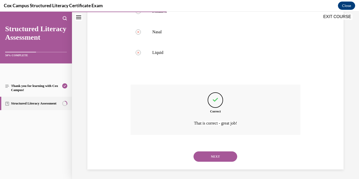
scroll to position [137, 0]
click at [216, 153] on button "NEXT" at bounding box center [216, 155] width 44 height 10
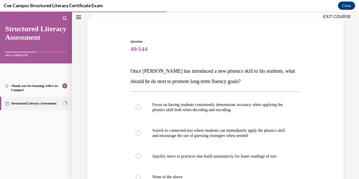
scroll to position [43, 0]
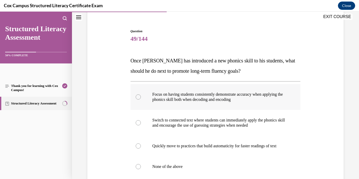
click at [137, 96] on div at bounding box center [138, 96] width 5 height 5
click at [137, 96] on input "Focus on having students consistently demonstrate accuracy when applying the ph…" at bounding box center [138, 96] width 5 height 5
radio input "true"
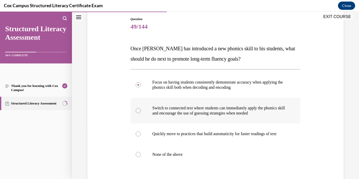
scroll to position [55, 0]
click at [139, 156] on div at bounding box center [138, 153] width 5 height 5
click at [139, 156] on input "None of the above" at bounding box center [138, 153] width 5 height 5
radio input "true"
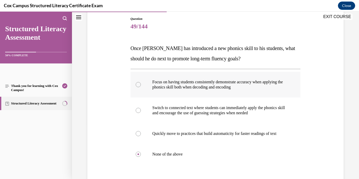
click at [138, 85] on div at bounding box center [138, 84] width 5 height 5
click at [138, 85] on input "Focus on having students consistently demonstrate accuracy when applying the ph…" at bounding box center [138, 84] width 5 height 5
radio input "true"
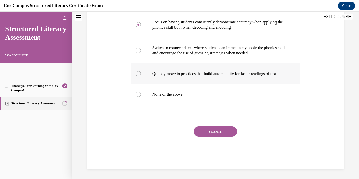
scroll to position [120, 0]
click at [214, 131] on button "SUBMIT" at bounding box center [216, 131] width 44 height 10
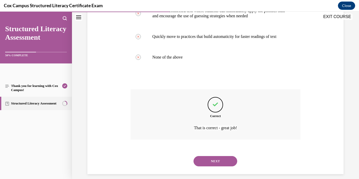
scroll to position [162, 0]
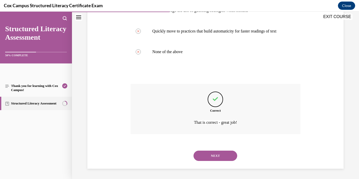
click at [215, 155] on button "NEXT" at bounding box center [216, 155] width 44 height 10
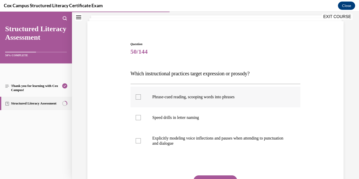
scroll to position [30, 0]
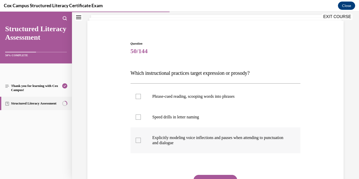
click at [138, 139] on div at bounding box center [138, 139] width 5 height 5
click at [138, 139] on input "Explicitly modeling voice inflections and pauses when attending to punctuation …" at bounding box center [138, 139] width 5 height 5
checkbox input "true"
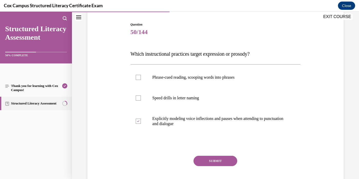
scroll to position [49, 0]
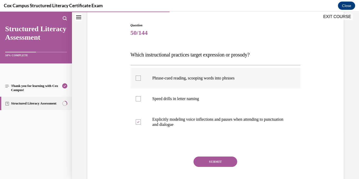
click at [139, 78] on div at bounding box center [138, 77] width 5 height 5
click at [139, 78] on input "Phrase-cued reading, scooping words into phrases" at bounding box center [138, 77] width 5 height 5
checkbox input "true"
click at [219, 159] on button "SUBMIT" at bounding box center [216, 161] width 44 height 10
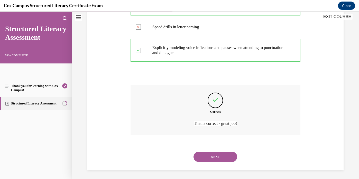
scroll to position [121, 0]
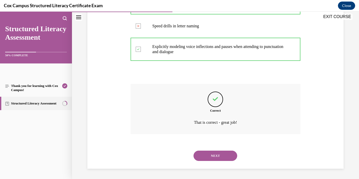
click at [217, 155] on button "NEXT" at bounding box center [216, 155] width 44 height 10
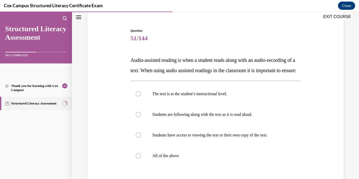
scroll to position [47, 0]
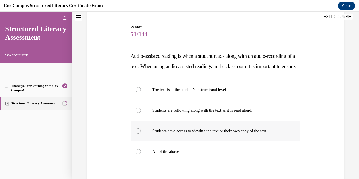
click at [140, 133] on div at bounding box center [138, 130] width 5 height 5
click at [140, 133] on input "Students have access to viewing the text or their own copy of the text." at bounding box center [138, 130] width 5 height 5
radio input "true"
click at [139, 113] on div at bounding box center [138, 110] width 5 height 5
click at [139, 113] on input "Students are following along with the text as it is read aloud." at bounding box center [138, 110] width 5 height 5
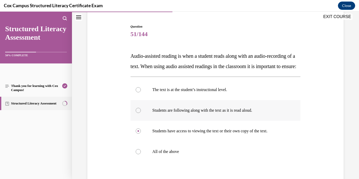
radio input "true"
click at [140, 92] on div at bounding box center [138, 89] width 5 height 5
click at [140, 92] on input "The text is at the student’s instructional level." at bounding box center [138, 89] width 5 height 5
radio input "true"
click at [137, 113] on div at bounding box center [138, 110] width 5 height 5
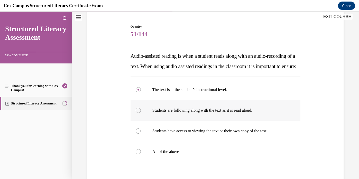
click at [137, 113] on input "Students are following along with the text as it is read aloud." at bounding box center [138, 110] width 5 height 5
radio input "true"
click at [140, 133] on div at bounding box center [138, 130] width 5 height 5
click at [140, 133] on input "Students have access to viewing the text or their own copy of the text." at bounding box center [138, 130] width 5 height 5
radio input "true"
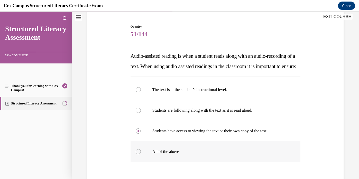
click at [139, 154] on div at bounding box center [138, 151] width 5 height 5
click at [139, 154] on input "All of the above" at bounding box center [138, 151] width 5 height 5
radio input "true"
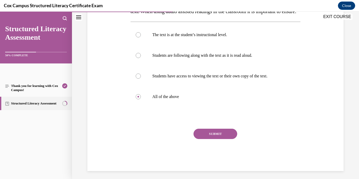
scroll to position [107, 0]
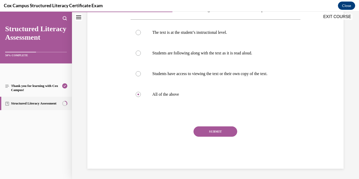
click at [220, 136] on button "SUBMIT" at bounding box center [216, 131] width 44 height 10
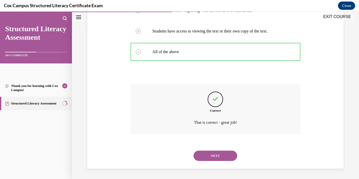
scroll to position [157, 0]
click at [213, 153] on button "NEXT" at bounding box center [216, 155] width 44 height 10
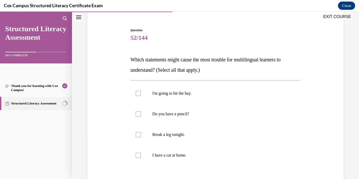
scroll to position [45, 0]
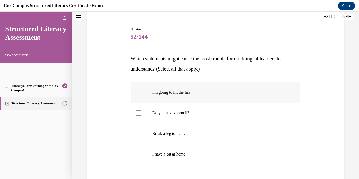
click at [139, 93] on div at bounding box center [138, 92] width 5 height 5
click at [139, 93] on input "I'm going to hit the hay." at bounding box center [138, 92] width 5 height 5
checkbox input "true"
click at [137, 136] on label "Break a leg tonight." at bounding box center [216, 133] width 170 height 21
click at [137, 136] on input "Break a leg tonight." at bounding box center [138, 133] width 5 height 5
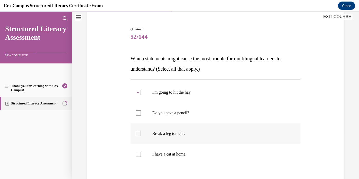
checkbox input "true"
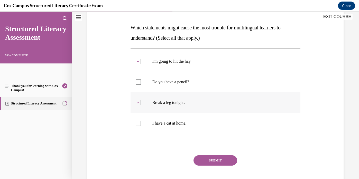
scroll to position [76, 0]
click at [219, 162] on button "SUBMIT" at bounding box center [216, 159] width 44 height 10
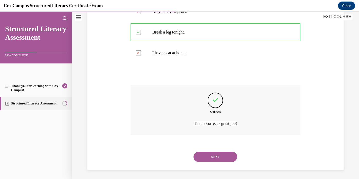
scroll to position [147, 0]
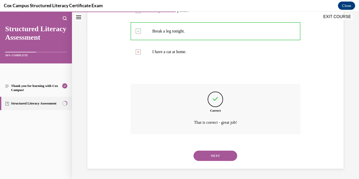
click at [218, 156] on button "NEXT" at bounding box center [216, 155] width 44 height 10
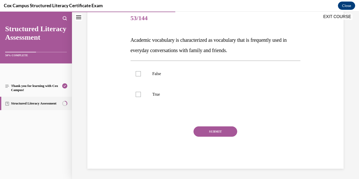
scroll to position [57, 0]
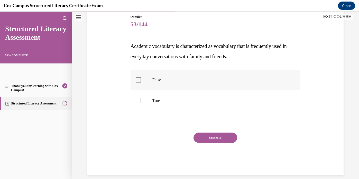
click at [138, 80] on div at bounding box center [138, 79] width 5 height 5
click at [138, 80] on input "False" at bounding box center [138, 79] width 5 height 5
checkbox input "true"
click at [217, 137] on button "SUBMIT" at bounding box center [216, 137] width 44 height 10
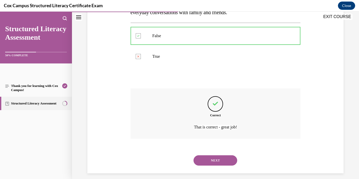
scroll to position [106, 0]
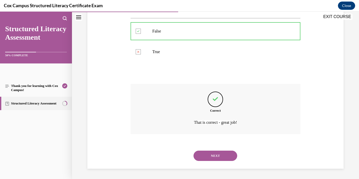
click at [215, 151] on button "NEXT" at bounding box center [216, 155] width 44 height 10
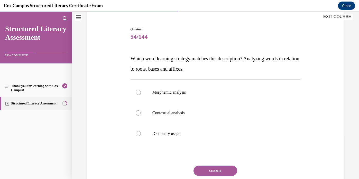
scroll to position [48, 0]
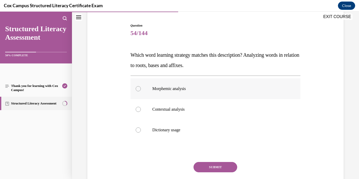
click at [138, 87] on div at bounding box center [138, 88] width 5 height 5
click at [138, 87] on input "Morphemic analysis" at bounding box center [138, 88] width 5 height 5
radio input "true"
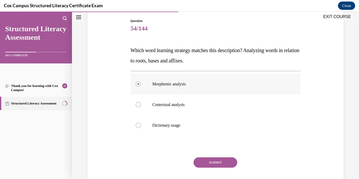
scroll to position [58, 0]
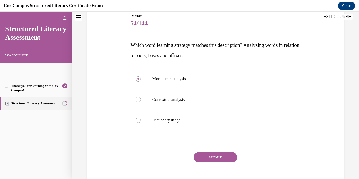
click at [214, 156] on button "SUBMIT" at bounding box center [216, 157] width 44 height 10
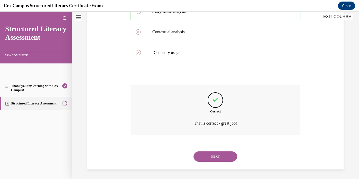
scroll to position [126, 0]
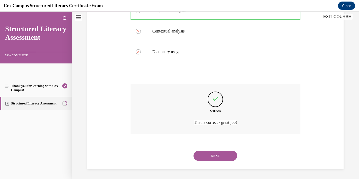
click at [214, 156] on button "NEXT" at bounding box center [216, 155] width 44 height 10
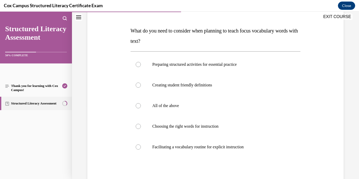
scroll to position [68, 0]
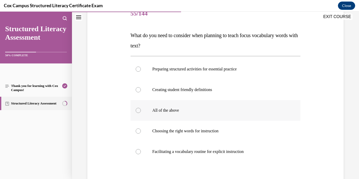
click at [138, 112] on div at bounding box center [138, 110] width 5 height 5
click at [138, 112] on input "All of the above" at bounding box center [138, 110] width 5 height 5
radio input "true"
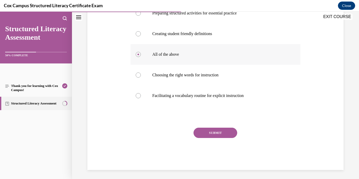
scroll to position [124, 0]
click at [211, 130] on button "SUBMIT" at bounding box center [216, 132] width 44 height 10
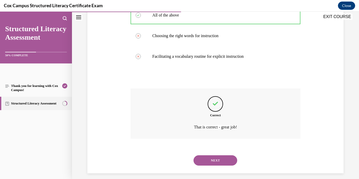
scroll to position [167, 0]
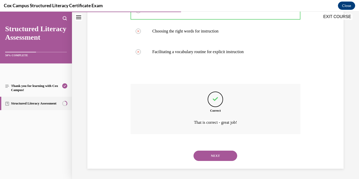
click at [210, 155] on button "NEXT" at bounding box center [216, 155] width 44 height 10
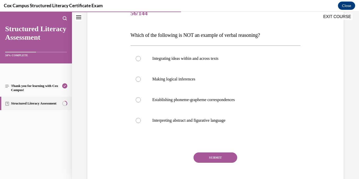
scroll to position [70, 0]
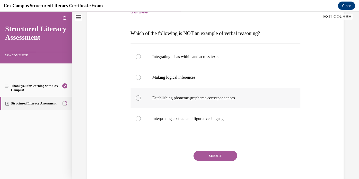
click at [198, 99] on p "Establishing phoneme-grapheme correspondences" at bounding box center [220, 97] width 135 height 5
click at [141, 99] on input "Establishing phoneme-grapheme correspondences" at bounding box center [138, 97] width 5 height 5
radio input "true"
click at [210, 153] on button "SUBMIT" at bounding box center [216, 155] width 44 height 10
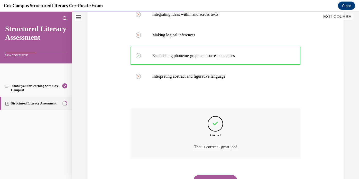
scroll to position [137, 0]
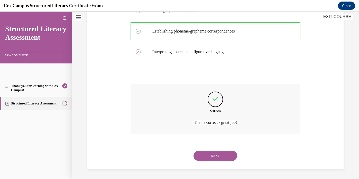
click at [217, 154] on button "NEXT" at bounding box center [216, 155] width 44 height 10
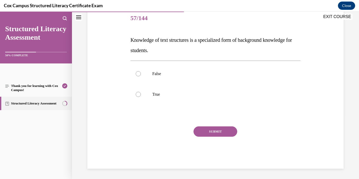
scroll to position [57, 0]
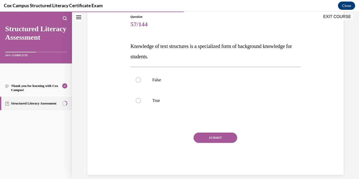
drag, startPoint x: 164, startPoint y: 56, endPoint x: 128, endPoint y: 47, distance: 37.3
click at [128, 47] on div "Question 57/144 Knowledge of text structures is a specialized form of backgroun…" at bounding box center [215, 86] width 259 height 175
click at [137, 98] on label "True" at bounding box center [216, 100] width 170 height 21
click at [137, 98] on input "True" at bounding box center [138, 100] width 5 height 5
radio input "true"
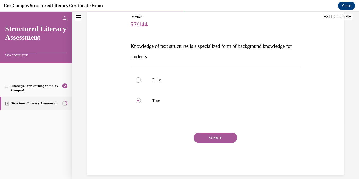
scroll to position [63, 0]
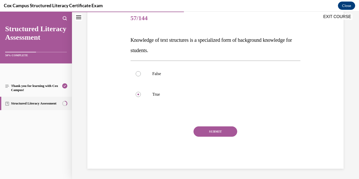
click at [220, 128] on button "SUBMIT" at bounding box center [216, 131] width 44 height 10
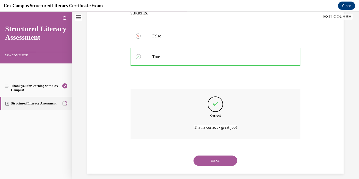
scroll to position [106, 0]
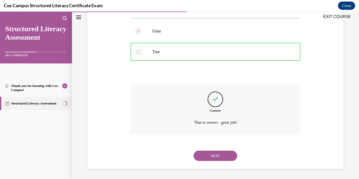
click at [210, 154] on button "NEXT" at bounding box center [216, 155] width 44 height 10
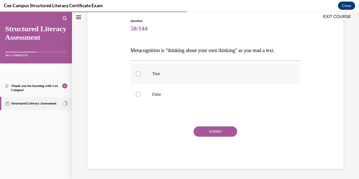
click at [139, 75] on div at bounding box center [138, 73] width 5 height 5
click at [139, 75] on input "True" at bounding box center [138, 73] width 5 height 5
radio input "true"
click at [216, 131] on button "SUBMIT" at bounding box center [216, 131] width 44 height 10
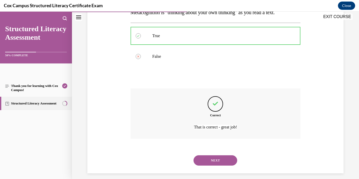
scroll to position [95, 0]
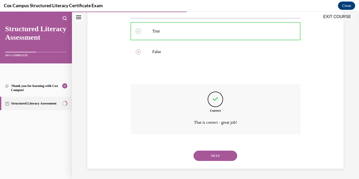
click at [214, 156] on button "NEXT" at bounding box center [216, 155] width 44 height 10
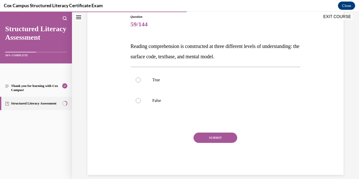
drag, startPoint x: 269, startPoint y: 57, endPoint x: 130, endPoint y: 47, distance: 138.7
click at [131, 47] on span "Reading comprehension is constructed at three different levels of understanding…" at bounding box center [215, 51] width 169 height 16
click at [140, 79] on div at bounding box center [138, 79] width 5 height 5
click at [140, 79] on input "True" at bounding box center [138, 79] width 5 height 5
radio input "true"
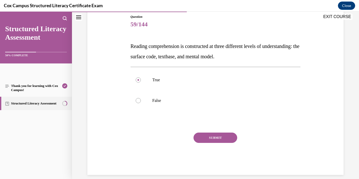
click at [216, 135] on button "SUBMIT" at bounding box center [216, 137] width 44 height 10
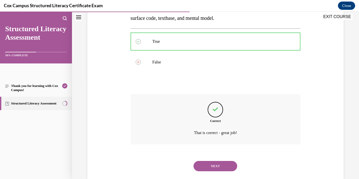
scroll to position [106, 0]
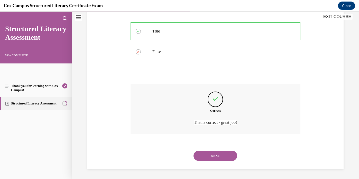
click at [217, 157] on button "NEXT" at bounding box center [216, 155] width 44 height 10
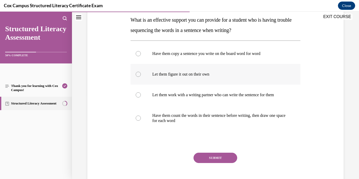
scroll to position [84, 0]
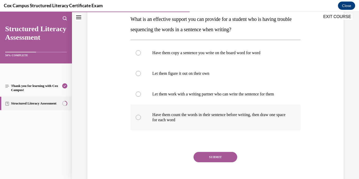
click at [140, 120] on div at bounding box center [138, 116] width 5 height 5
click at [140, 120] on input "Have them count the words in their sentence before writing, then draw one space…" at bounding box center [138, 116] width 5 height 5
radio input "true"
click at [215, 161] on button "SUBMIT" at bounding box center [216, 157] width 44 height 10
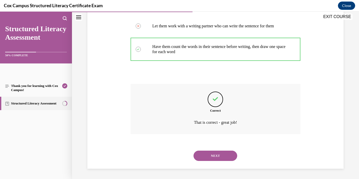
scroll to position [157, 0]
click at [217, 156] on button "NEXT" at bounding box center [216, 155] width 44 height 10
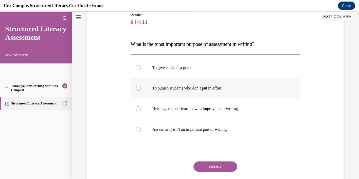
scroll to position [61, 0]
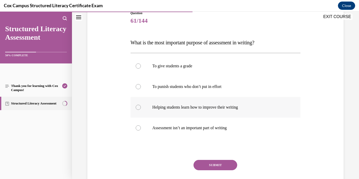
click at [137, 107] on div at bounding box center [138, 106] width 5 height 5
click at [137, 107] on input "Helping students learn how to improve their writing" at bounding box center [138, 106] width 5 height 5
radio input "true"
click at [217, 163] on button "SUBMIT" at bounding box center [216, 165] width 44 height 10
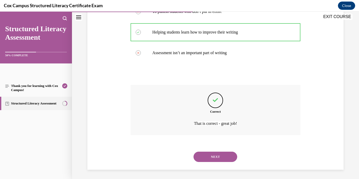
scroll to position [137, 0]
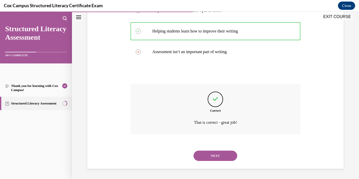
click at [216, 153] on button "NEXT" at bounding box center [216, 155] width 44 height 10
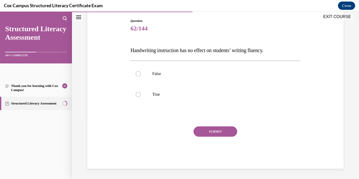
scroll to position [53, 0]
drag, startPoint x: 282, startPoint y: 49, endPoint x: 127, endPoint y: 53, distance: 154.4
click at [127, 53] on div "Question 62/144 Handwriting instruction has no effect on students’ writing flue…" at bounding box center [215, 85] width 259 height 165
click at [139, 71] on div at bounding box center [138, 73] width 5 height 5
click at [139, 71] on input "False" at bounding box center [138, 73] width 5 height 5
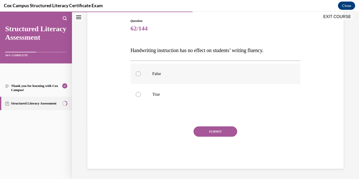
radio input "true"
click at [226, 130] on button "SUBMIT" at bounding box center [216, 131] width 44 height 10
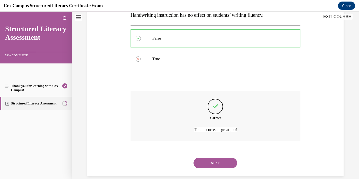
scroll to position [95, 0]
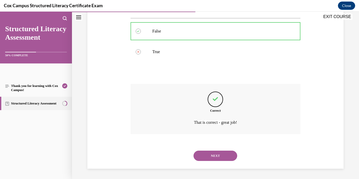
click at [213, 156] on button "NEXT" at bounding box center [216, 155] width 44 height 10
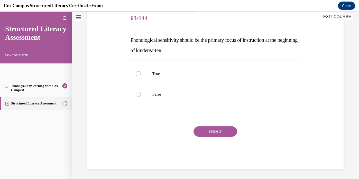
scroll to position [57, 0]
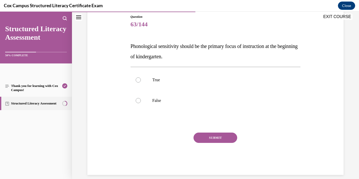
drag, startPoint x: 193, startPoint y: 57, endPoint x: 129, endPoint y: 45, distance: 65.7
click at [129, 45] on div "Question 63/144 Phonological sensitivity should be the primary focus of instruc…" at bounding box center [215, 86] width 259 height 175
click at [143, 80] on label "True" at bounding box center [216, 79] width 170 height 21
click at [141, 80] on input "True" at bounding box center [138, 79] width 5 height 5
radio input "true"
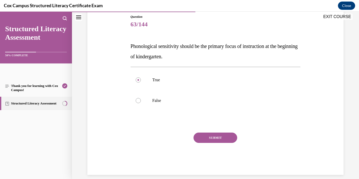
click at [218, 137] on button "SUBMIT" at bounding box center [216, 137] width 44 height 10
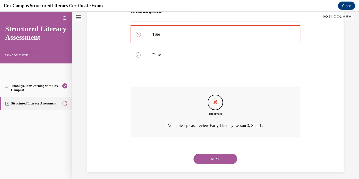
scroll to position [104, 0]
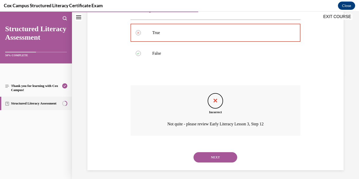
click at [214, 157] on button "NEXT" at bounding box center [216, 157] width 44 height 10
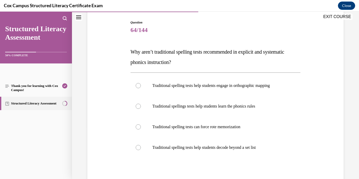
scroll to position [52, 0]
click at [140, 126] on div at bounding box center [138, 126] width 5 height 5
click at [140, 126] on input "Traditional spelling tests can force rote memorization" at bounding box center [138, 126] width 5 height 5
radio input "true"
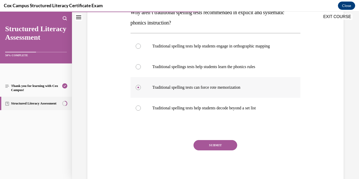
scroll to position [95, 0]
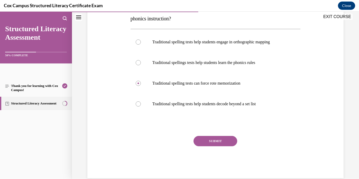
click at [216, 138] on button "SUBMIT" at bounding box center [216, 141] width 44 height 10
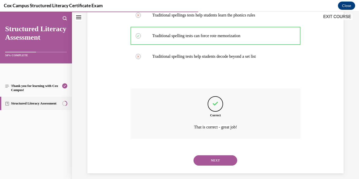
scroll to position [147, 0]
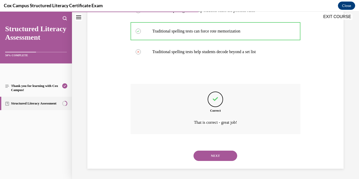
click at [210, 156] on button "NEXT" at bounding box center [216, 155] width 44 height 10
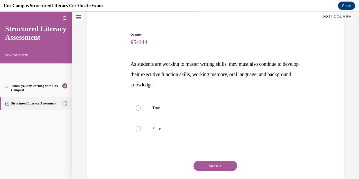
scroll to position [40, 0]
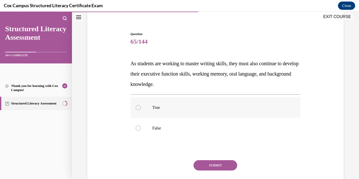
click at [139, 107] on div at bounding box center [138, 107] width 5 height 5
click at [139, 107] on input "True" at bounding box center [138, 107] width 5 height 5
radio input "true"
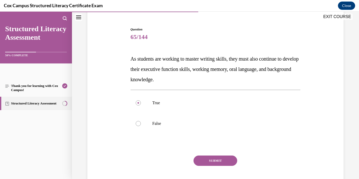
scroll to position [51, 0]
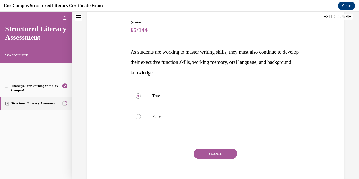
click at [213, 154] on button "SUBMIT" at bounding box center [216, 153] width 44 height 10
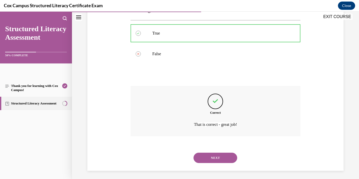
scroll to position [116, 0]
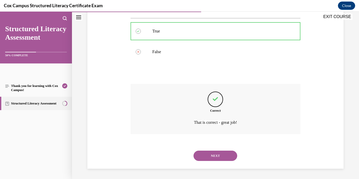
click at [213, 157] on button "NEXT" at bounding box center [216, 155] width 44 height 10
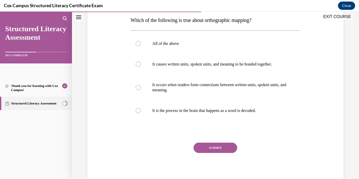
scroll to position [66, 0]
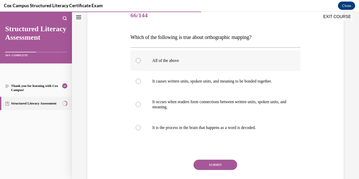
click at [140, 60] on div at bounding box center [138, 60] width 5 height 5
click at [140, 60] on input "All of the above" at bounding box center [138, 60] width 5 height 5
radio input "true"
click at [212, 164] on button "SUBMIT" at bounding box center [216, 164] width 44 height 10
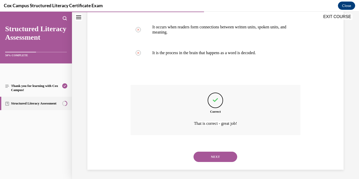
scroll to position [142, 0]
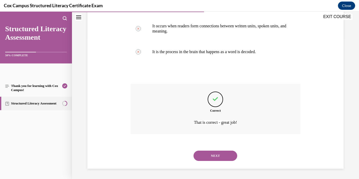
click at [213, 156] on button "NEXT" at bounding box center [216, 155] width 44 height 10
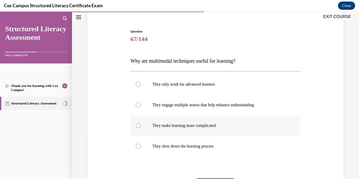
scroll to position [41, 0]
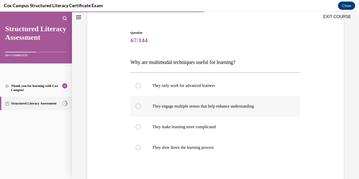
click at [137, 107] on div at bounding box center [138, 105] width 5 height 5
click at [137, 107] on input "They engage multiple senses that help enhance understanding" at bounding box center [138, 105] width 5 height 5
radio input "true"
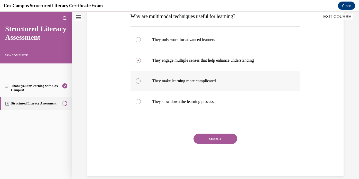
scroll to position [89, 0]
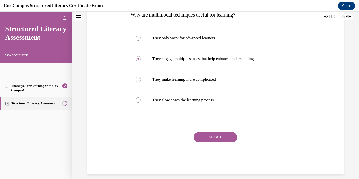
click at [213, 137] on button "SUBMIT" at bounding box center [216, 137] width 44 height 10
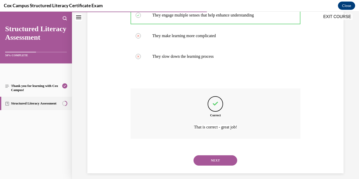
scroll to position [137, 0]
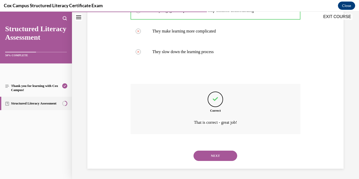
click at [210, 157] on button "NEXT" at bounding box center [216, 155] width 44 height 10
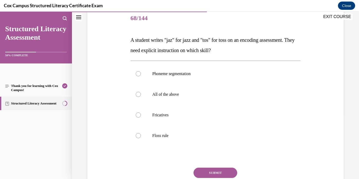
scroll to position [65, 0]
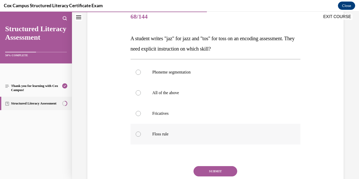
click at [137, 133] on div at bounding box center [138, 133] width 5 height 5
click at [137, 133] on input "Floss rule" at bounding box center [138, 133] width 5 height 5
radio input "true"
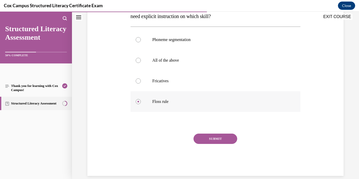
scroll to position [104, 0]
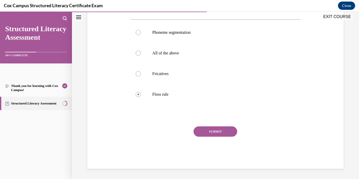
click at [223, 131] on button "SUBMIT" at bounding box center [216, 131] width 44 height 10
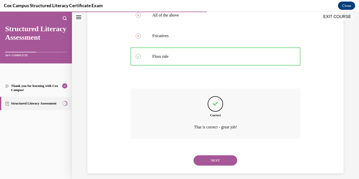
scroll to position [147, 0]
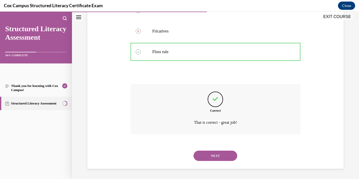
click at [214, 155] on button "NEXT" at bounding box center [216, 155] width 44 height 10
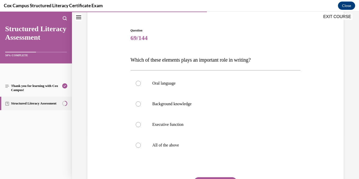
scroll to position [44, 0]
click at [139, 145] on div at bounding box center [138, 144] width 5 height 5
click at [139, 145] on input "All of the above" at bounding box center [138, 144] width 5 height 5
radio input "true"
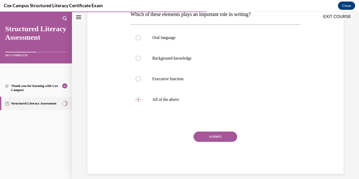
click at [220, 138] on button "SUBMIT" at bounding box center [216, 136] width 44 height 10
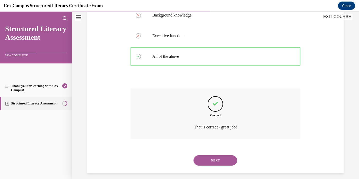
scroll to position [137, 0]
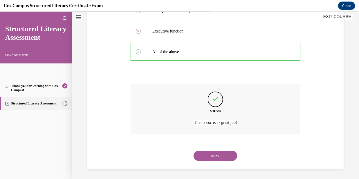
click at [214, 157] on button "NEXT" at bounding box center [216, 155] width 44 height 10
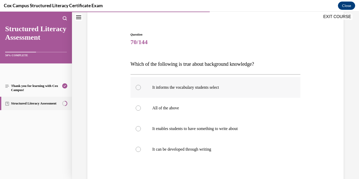
scroll to position [45, 0]
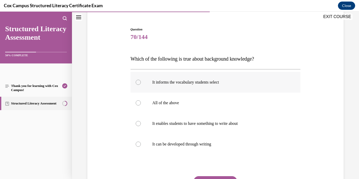
click at [140, 81] on div at bounding box center [138, 82] width 5 height 5
click at [140, 81] on input "It informs the vocabulary students select" at bounding box center [138, 82] width 5 height 5
radio input "true"
click at [139, 122] on div at bounding box center [138, 123] width 5 height 5
click at [139, 122] on input "It enables students to have something to write about" at bounding box center [138, 123] width 5 height 5
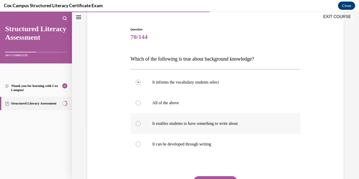
radio input "true"
click at [139, 144] on div at bounding box center [138, 143] width 5 height 5
click at [139, 144] on input "It can be developed through writing" at bounding box center [138, 143] width 5 height 5
radio input "true"
click at [139, 102] on div at bounding box center [138, 102] width 5 height 5
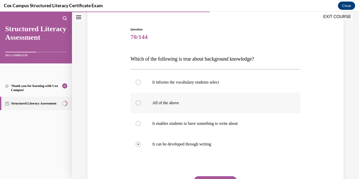
click at [139, 102] on input "All of the above" at bounding box center [138, 102] width 5 height 5
radio input "true"
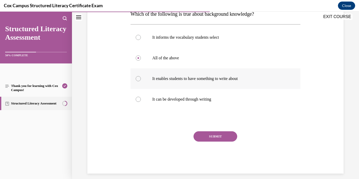
scroll to position [94, 0]
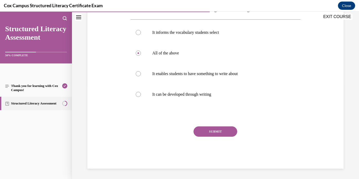
click at [213, 129] on button "SUBMIT" at bounding box center [216, 131] width 44 height 10
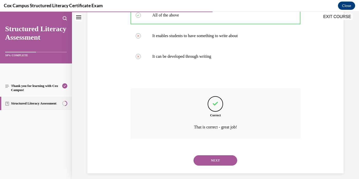
scroll to position [137, 0]
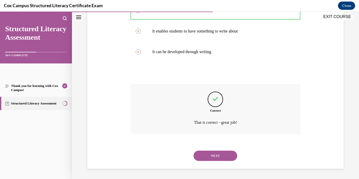
click at [210, 153] on button "NEXT" at bounding box center [216, 155] width 44 height 10
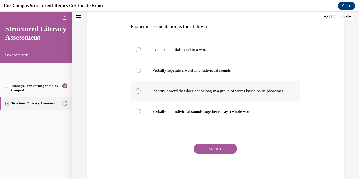
scroll to position [79, 0]
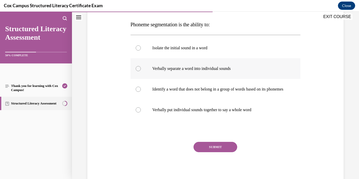
click at [139, 67] on div at bounding box center [138, 68] width 5 height 5
click at [139, 67] on input "Verbally separate a word into individual sounds" at bounding box center [138, 68] width 5 height 5
radio input "true"
click at [221, 151] on button "SUBMIT" at bounding box center [216, 147] width 44 height 10
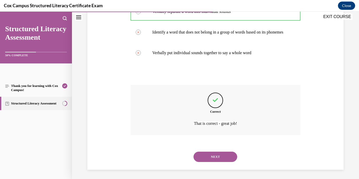
scroll to position [142, 0]
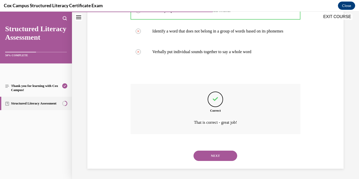
click at [220, 153] on button "NEXT" at bounding box center [216, 155] width 44 height 10
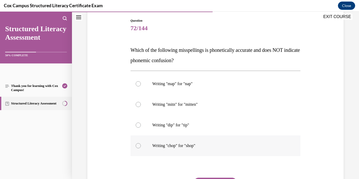
scroll to position [54, 0]
click at [194, 102] on p "Writing "mitn" for "mitten"" at bounding box center [220, 103] width 135 height 5
click at [141, 102] on input "Writing "mitn" for "mitten"" at bounding box center [138, 103] width 5 height 5
radio input "true"
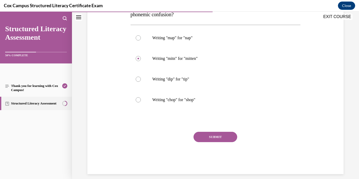
scroll to position [104, 0]
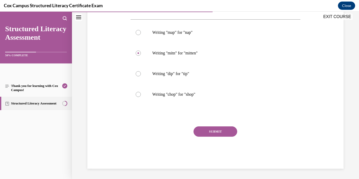
click at [225, 130] on button "SUBMIT" at bounding box center [216, 131] width 44 height 10
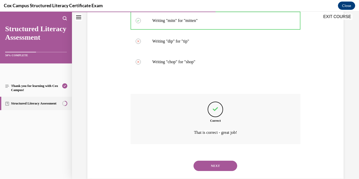
scroll to position [147, 0]
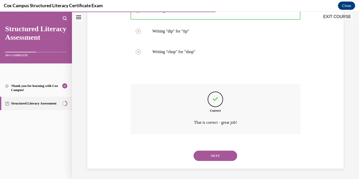
click at [215, 155] on button "NEXT" at bounding box center [216, 155] width 44 height 10
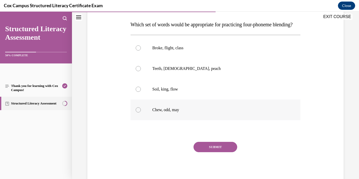
scroll to position [80, 0]
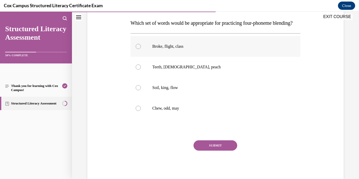
click at [137, 49] on div at bounding box center [138, 46] width 5 height 5
click at [137, 49] on input "Broke, flight, class" at bounding box center [138, 46] width 5 height 5
radio input "true"
click at [220, 150] on button "SUBMIT" at bounding box center [216, 145] width 44 height 10
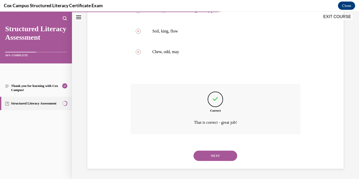
scroll to position [147, 0]
click at [216, 154] on button "NEXT" at bounding box center [216, 155] width 44 height 10
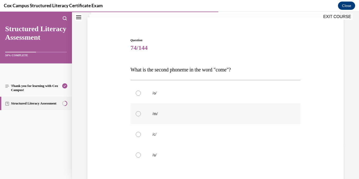
scroll to position [36, 0]
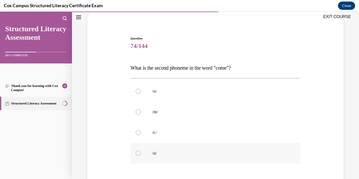
click at [139, 153] on div at bounding box center [138, 152] width 5 height 5
click at [139, 153] on input "/u/" at bounding box center [138, 152] width 5 height 5
radio input "true"
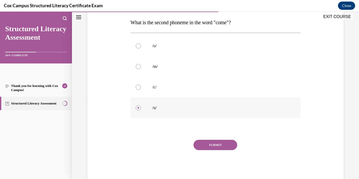
scroll to position [81, 0]
click at [219, 145] on button "SUBMIT" at bounding box center [216, 144] width 44 height 10
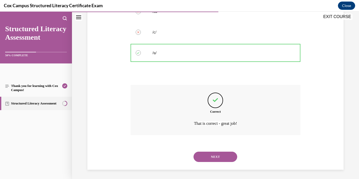
scroll to position [137, 0]
click at [216, 151] on button "NEXT" at bounding box center [216, 155] width 44 height 10
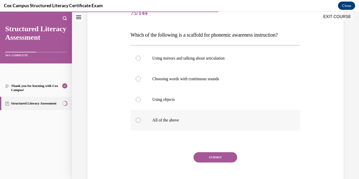
scroll to position [73, 0]
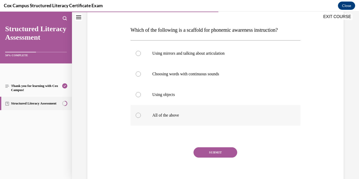
click at [140, 114] on div at bounding box center [138, 114] width 5 height 5
click at [140, 114] on input "All of the above" at bounding box center [138, 114] width 5 height 5
radio input "true"
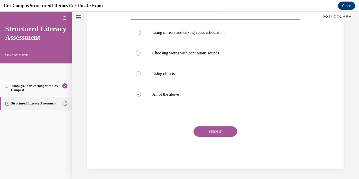
click at [222, 129] on button "SUBMIT" at bounding box center [216, 131] width 44 height 10
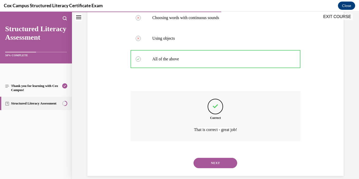
scroll to position [137, 0]
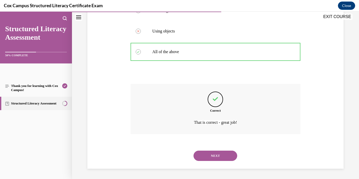
click at [218, 153] on button "NEXT" at bounding box center [216, 155] width 44 height 10
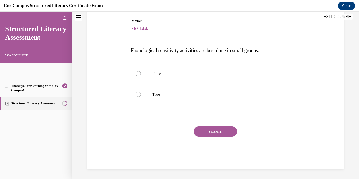
scroll to position [53, 0]
drag, startPoint x: 271, startPoint y: 51, endPoint x: 167, endPoint y: 45, distance: 104.7
click at [167, 45] on div "Question 76/144 Phonological sensitivity activities are best done in small grou…" at bounding box center [216, 94] width 170 height 150
click at [246, 32] on span "76/144" at bounding box center [216, 28] width 170 height 10
click at [138, 74] on div at bounding box center [138, 73] width 5 height 5
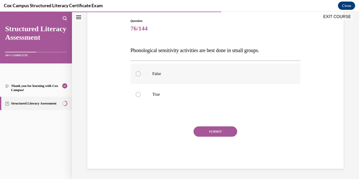
click at [138, 74] on input "False" at bounding box center [138, 73] width 5 height 5
radio input "true"
click at [217, 131] on button "SUBMIT" at bounding box center [216, 131] width 44 height 10
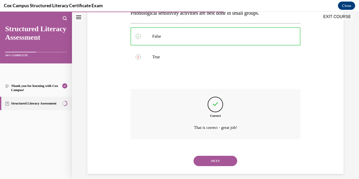
scroll to position [95, 0]
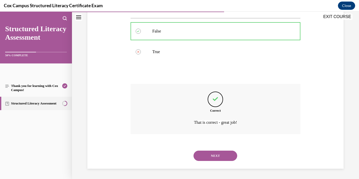
click at [218, 155] on button "NEXT" at bounding box center [216, 155] width 44 height 10
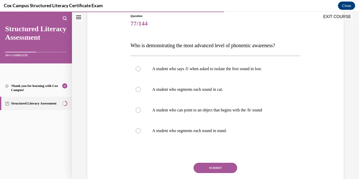
scroll to position [59, 0]
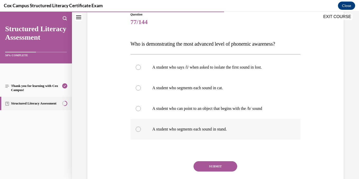
click at [138, 129] on div at bounding box center [138, 128] width 5 height 5
click at [138, 129] on input "A student who segments each sound in stand." at bounding box center [138, 128] width 5 height 5
radio input "true"
click at [140, 66] on div at bounding box center [138, 67] width 5 height 5
click at [140, 66] on input "A student who says /l/ when asked to isolate the first sound in lost." at bounding box center [138, 67] width 5 height 5
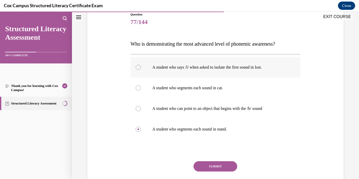
radio input "true"
click at [138, 129] on div at bounding box center [138, 128] width 5 height 5
click at [138, 129] on input "A student who segments each sound in stand." at bounding box center [138, 128] width 5 height 5
radio input "true"
click at [215, 165] on button "SUBMIT" at bounding box center [216, 166] width 44 height 10
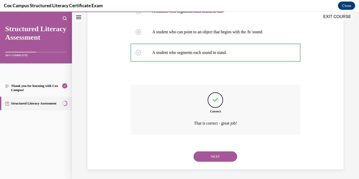
scroll to position [137, 0]
click at [217, 156] on button "NEXT" at bounding box center [216, 155] width 44 height 10
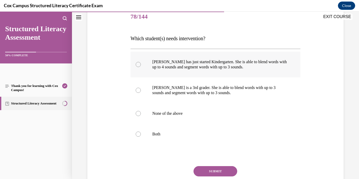
scroll to position [66, 0]
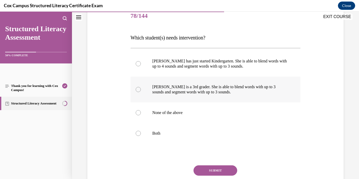
click at [140, 90] on div at bounding box center [138, 89] width 5 height 5
click at [140, 90] on input "Ella is a 3rd grader. She is able to blend words with up to 3 sounds and segmen…" at bounding box center [138, 89] width 5 height 5
radio input "true"
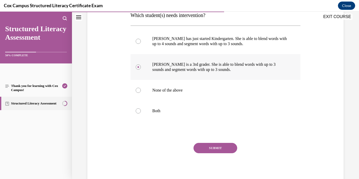
scroll to position [87, 0]
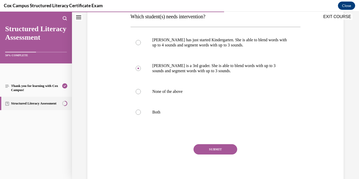
click at [227, 153] on button "SUBMIT" at bounding box center [216, 149] width 44 height 10
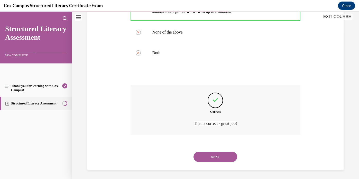
scroll to position [147, 0]
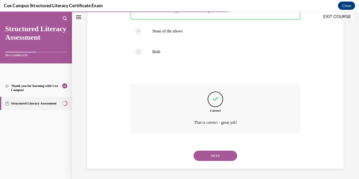
click at [223, 155] on button "NEXT" at bounding box center [216, 155] width 44 height 10
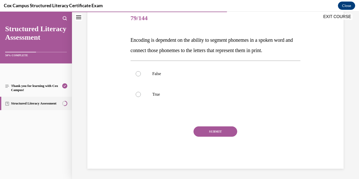
scroll to position [57, 0]
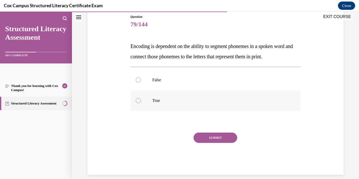
click at [139, 99] on div at bounding box center [138, 100] width 5 height 5
click at [139, 99] on input "True" at bounding box center [138, 100] width 5 height 5
radio input "true"
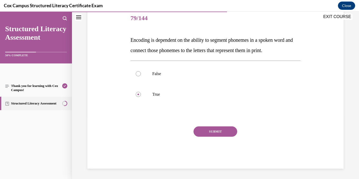
click at [214, 131] on button "SUBMIT" at bounding box center [216, 131] width 44 height 10
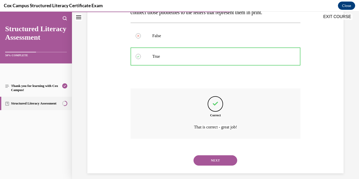
scroll to position [106, 0]
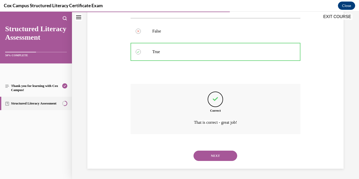
click at [215, 154] on button "NEXT" at bounding box center [216, 155] width 44 height 10
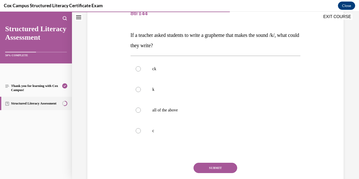
scroll to position [69, 0]
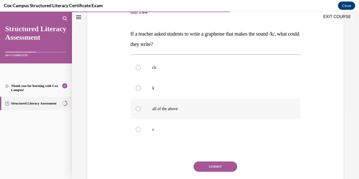
click at [139, 109] on div at bounding box center [138, 108] width 5 height 5
click at [139, 109] on input "all of the above" at bounding box center [138, 108] width 5 height 5
radio input "true"
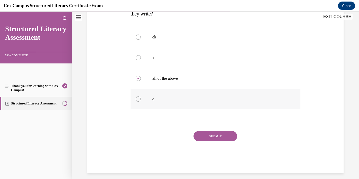
scroll to position [104, 0]
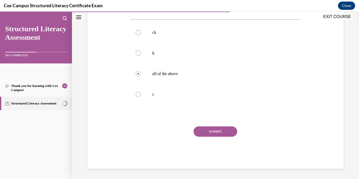
click at [212, 130] on button "SUBMIT" at bounding box center [216, 131] width 44 height 10
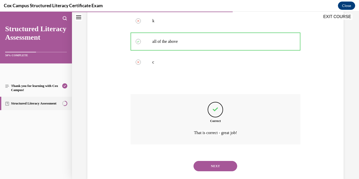
scroll to position [147, 0]
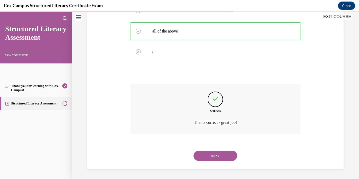
click at [212, 154] on button "NEXT" at bounding box center [216, 155] width 44 height 10
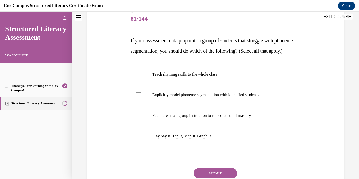
scroll to position [62, 0]
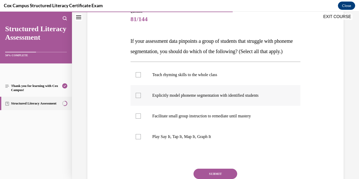
click at [140, 98] on div at bounding box center [138, 95] width 5 height 5
click at [140, 98] on input "Explicitly model phoneme segmentation with identified students" at bounding box center [138, 95] width 5 height 5
checkbox input "true"
drag, startPoint x: 216, startPoint y: 146, endPoint x: 150, endPoint y: 147, distance: 66.1
click at [150, 147] on label "Play Say It, Tap It, Map It, Graph It" at bounding box center [216, 136] width 170 height 21
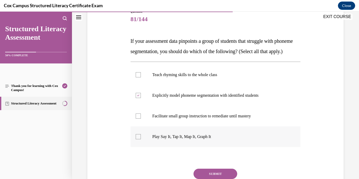
click at [158, 147] on label "Play Say It, Tap It, Map It, Graph It" at bounding box center [216, 136] width 170 height 21
click at [141, 139] on input "Play Say It, Tap It, Map It, Graph It" at bounding box center [138, 136] width 5 height 5
click at [138, 137] on icon at bounding box center [138, 137] width 2 height 2
click at [138, 139] on input "Play Say It, Tap It, Map It, Graph It" at bounding box center [138, 136] width 5 height 5
checkbox input "false"
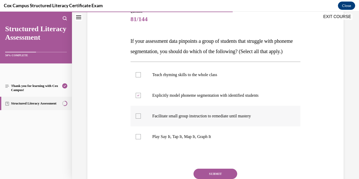
click at [140, 118] on div at bounding box center [138, 115] width 5 height 5
click at [140, 118] on input "Facilitate small group instruction to remediate until mastery" at bounding box center [138, 115] width 5 height 5
checkbox input "true"
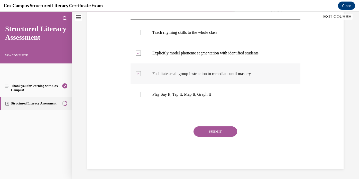
scroll to position [115, 0]
click at [217, 130] on button "SUBMIT" at bounding box center [216, 131] width 44 height 10
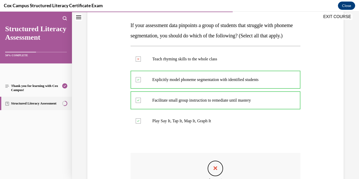
scroll to position [0, 0]
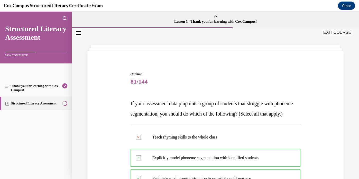
click at [78, 35] on button "Close navigation menu" at bounding box center [78, 32] width 7 height 7
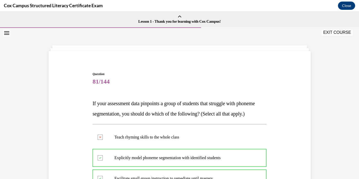
click at [4, 33] on icon "Open navigation menu" at bounding box center [6, 33] width 5 height 4
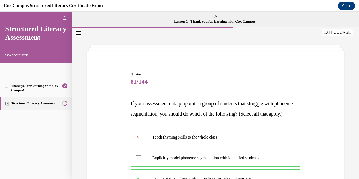
click at [347, 7] on button "Close" at bounding box center [346, 6] width 17 height 8
